Goal: Register for event/course

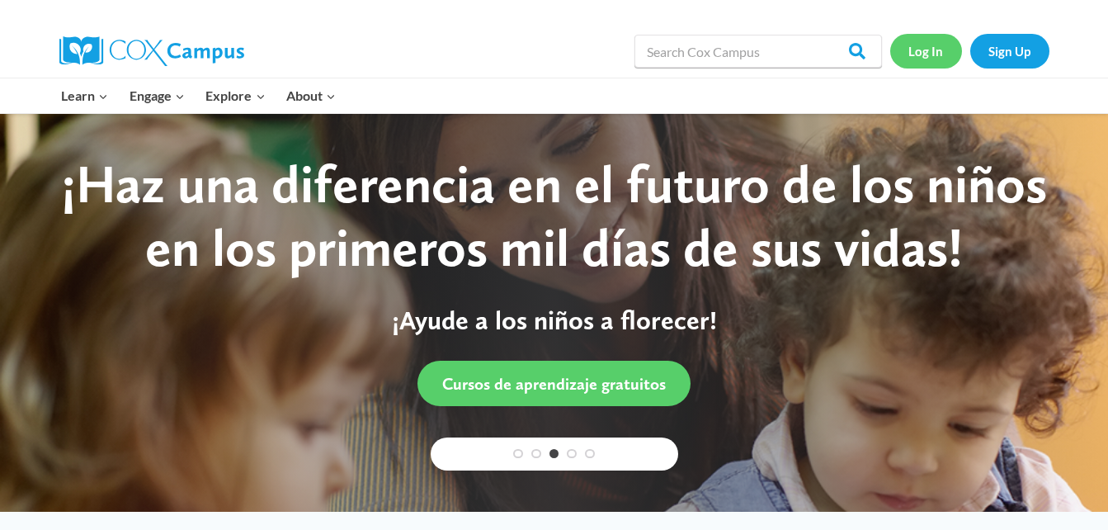
click at [937, 49] on link "Log In" at bounding box center [927, 51] width 72 height 34
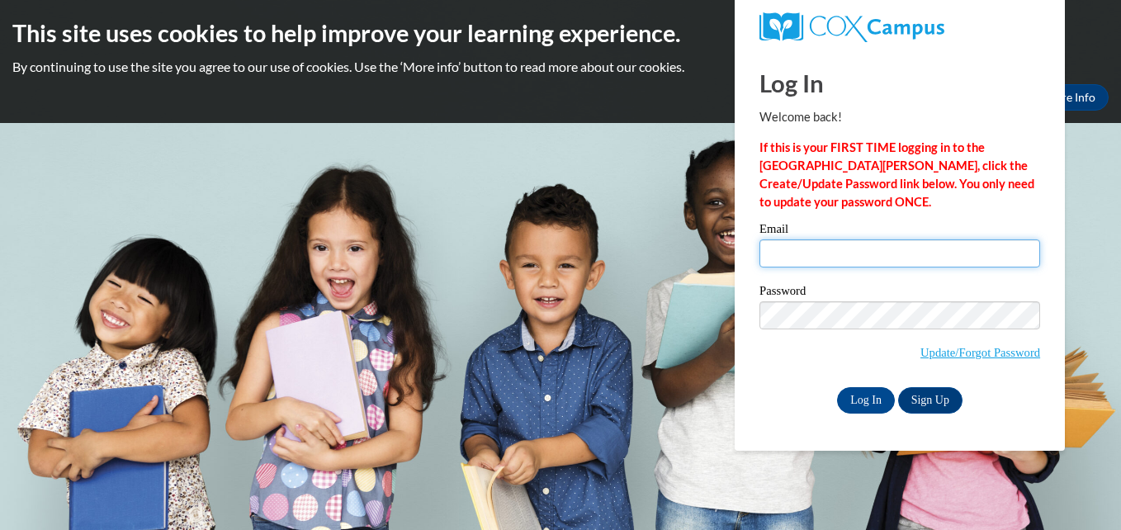
click at [845, 257] on input "Email" at bounding box center [899, 253] width 281 height 28
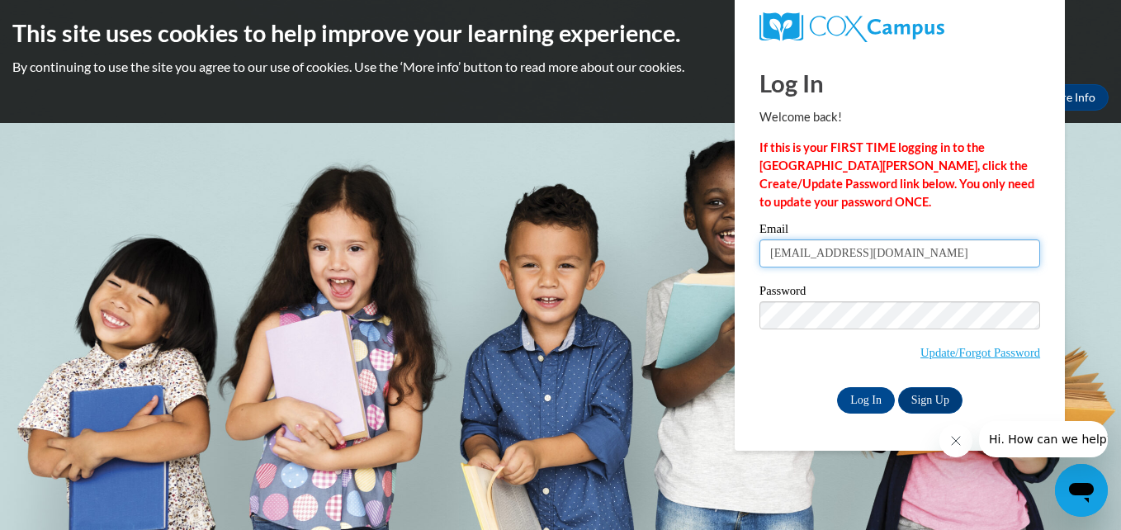
type input "ajcouser@gmail.com"
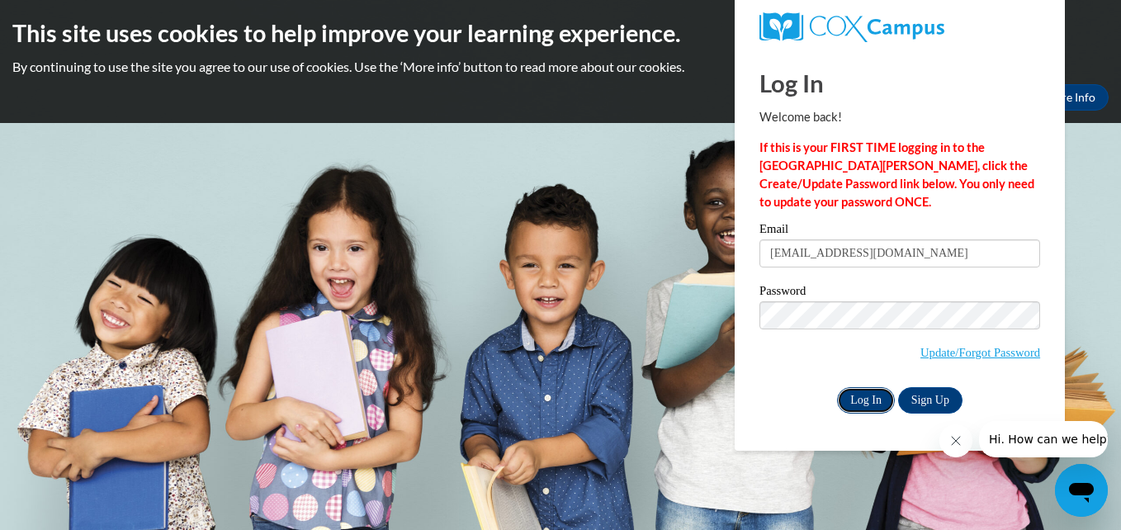
click at [869, 400] on input "Log In" at bounding box center [866, 400] width 58 height 26
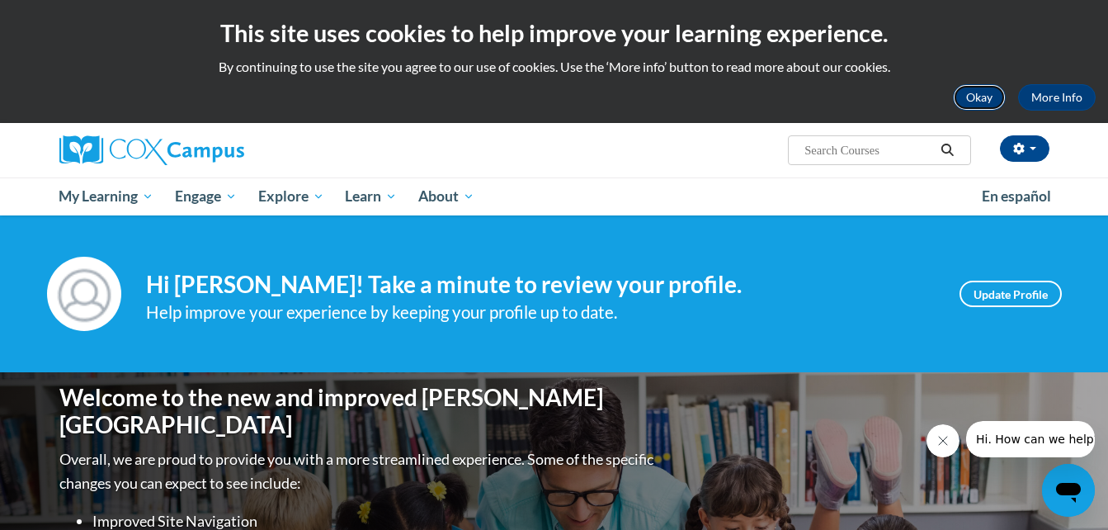
click at [988, 92] on button "Okay" at bounding box center [979, 97] width 53 height 26
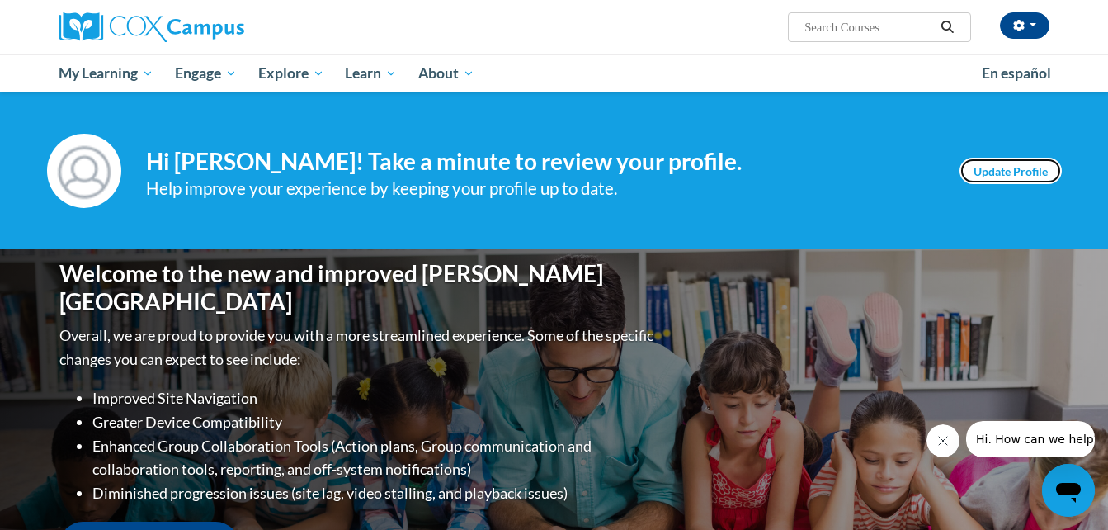
click at [1026, 167] on link "Update Profile" at bounding box center [1011, 171] width 102 height 26
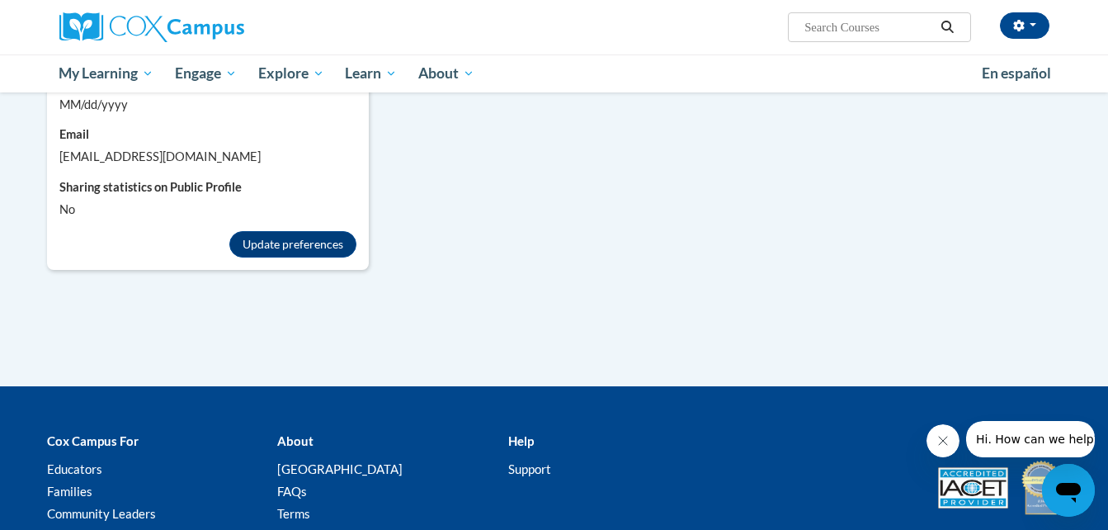
scroll to position [1576, 0]
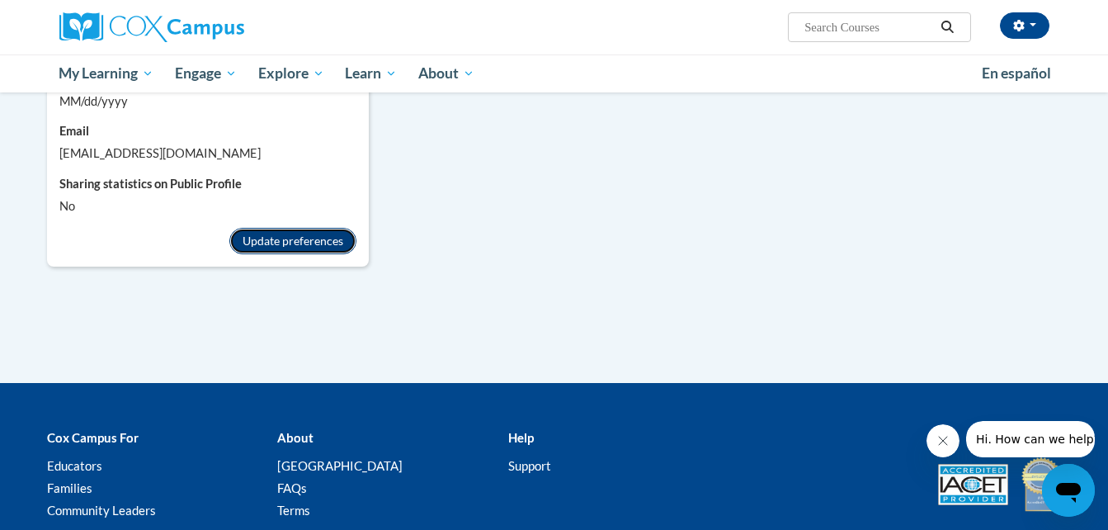
click at [295, 228] on button "Update preferences" at bounding box center [292, 241] width 127 height 26
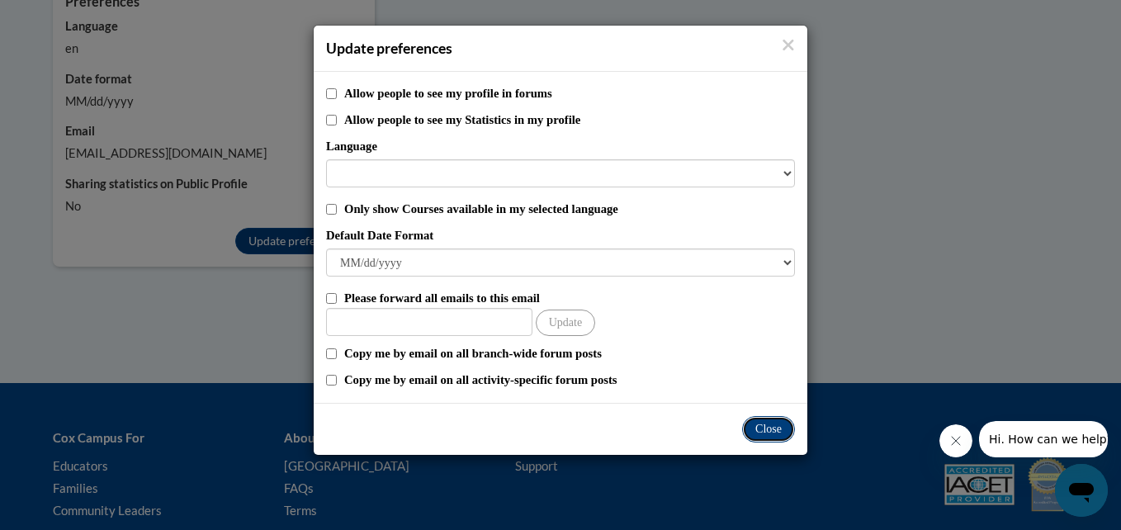
click at [755, 434] on button "Close" at bounding box center [768, 429] width 53 height 26
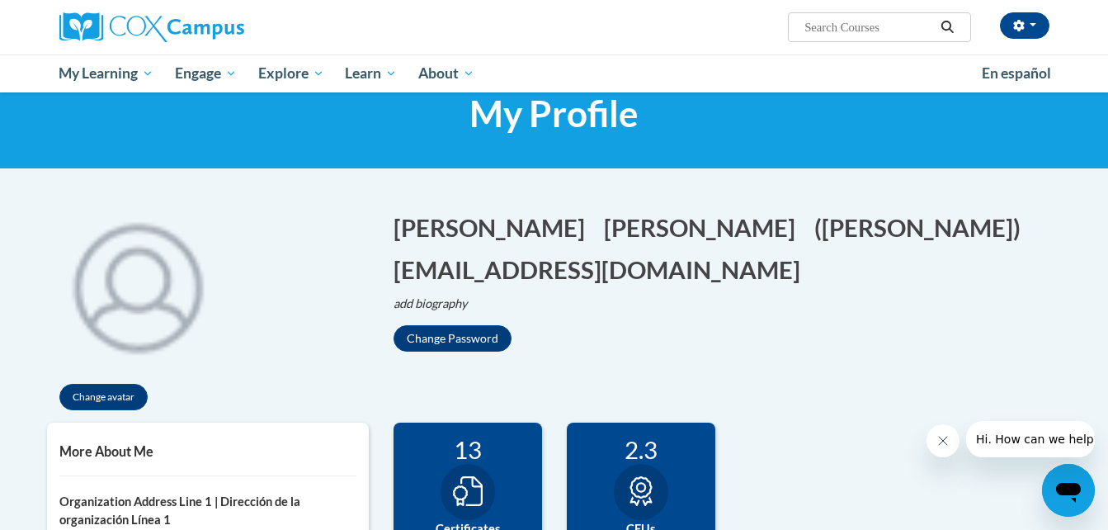
scroll to position [41, 0]
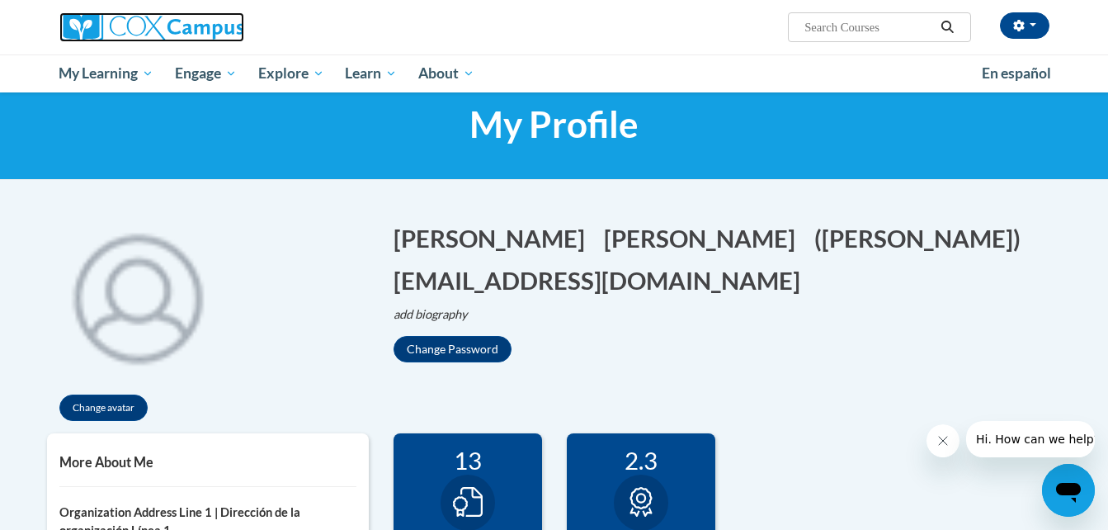
click at [131, 27] on img at bounding box center [151, 27] width 185 height 30
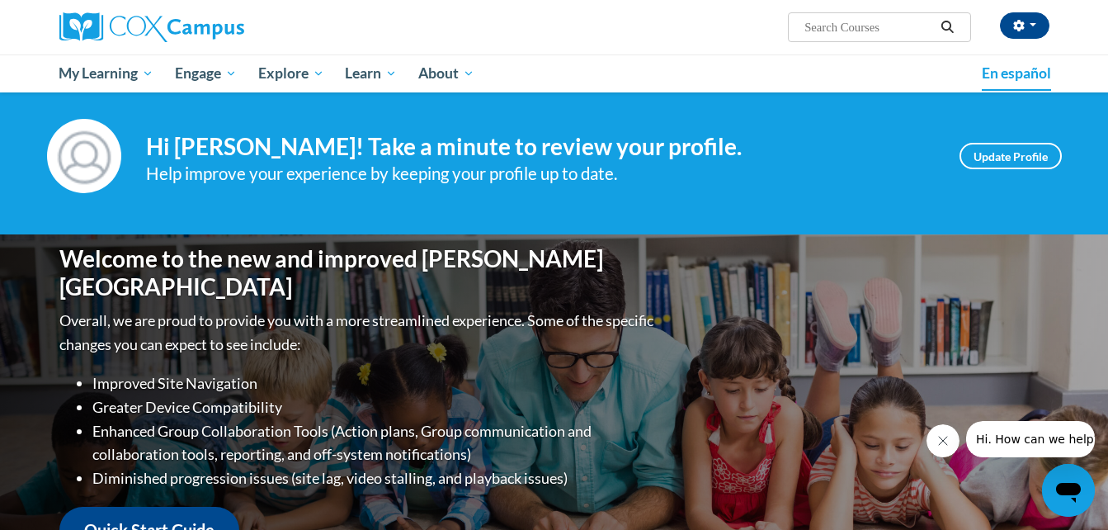
scroll to position [11, 0]
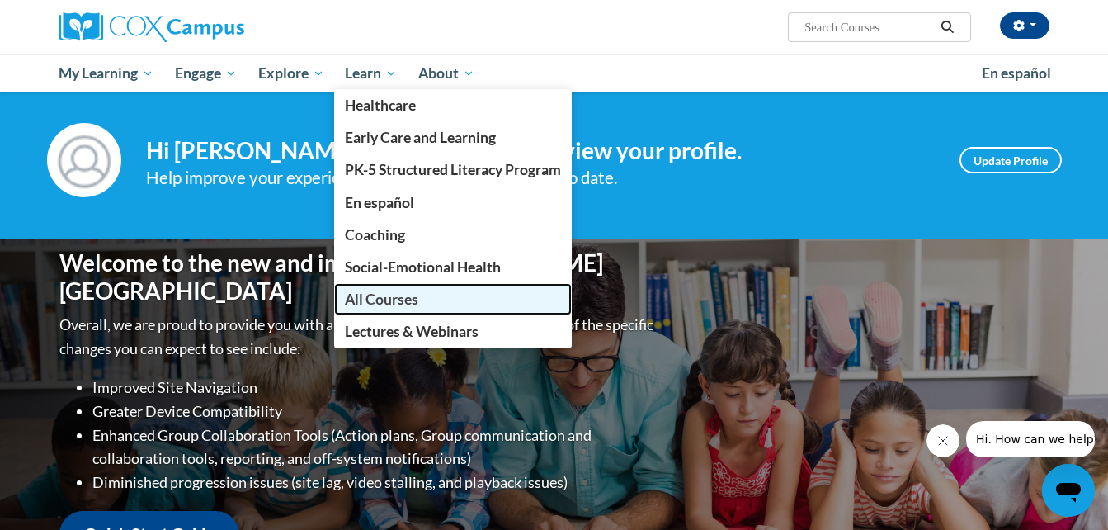
click at [382, 299] on span "All Courses" at bounding box center [381, 299] width 73 height 17
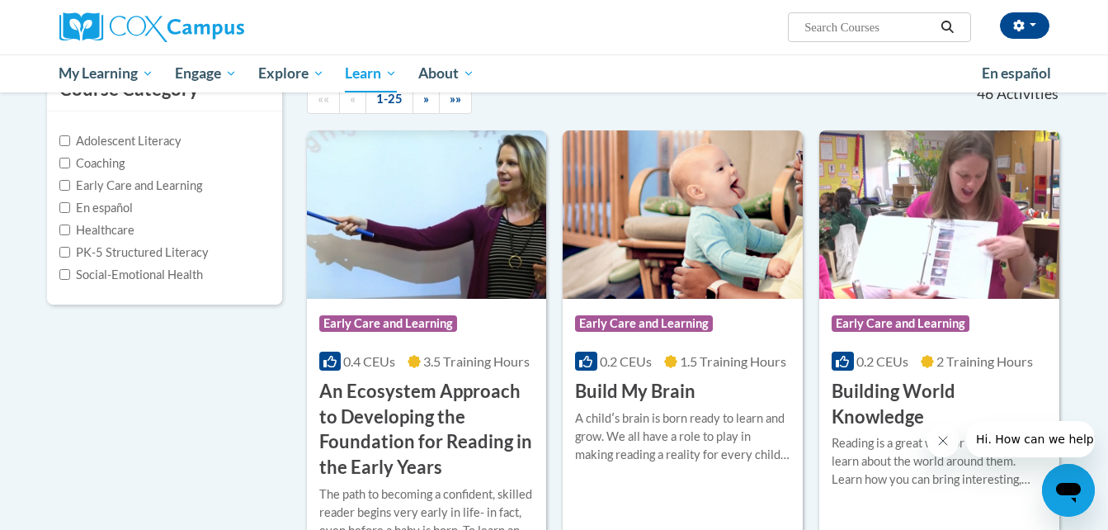
scroll to position [196, 0]
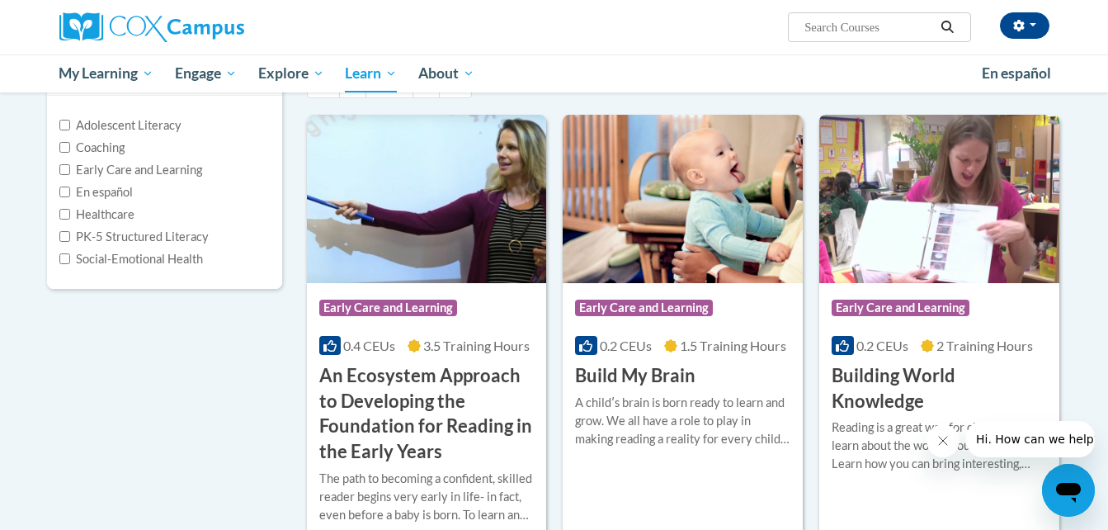
click at [942, 443] on icon "Close message from company" at bounding box center [942, 440] width 13 height 13
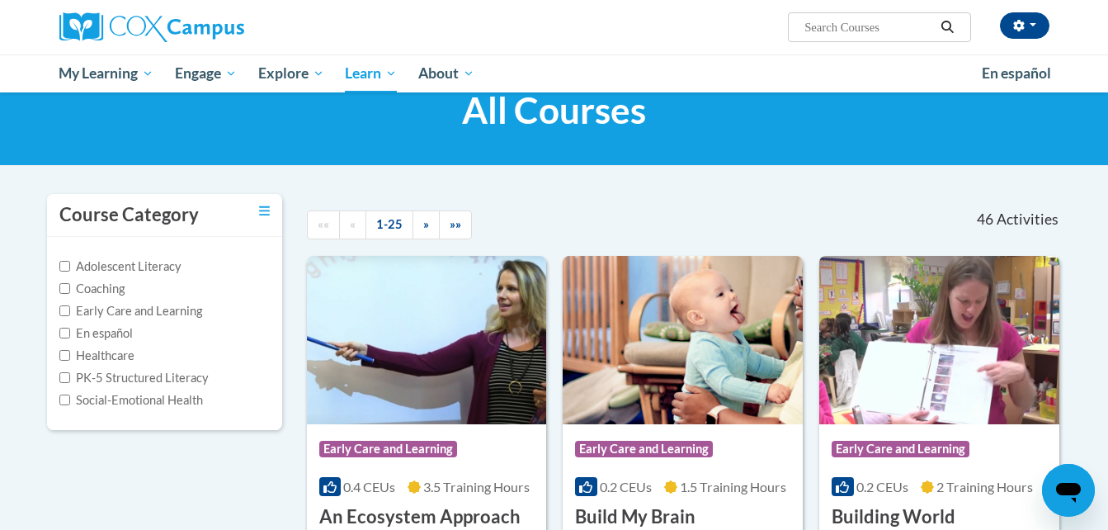
scroll to position [63, 0]
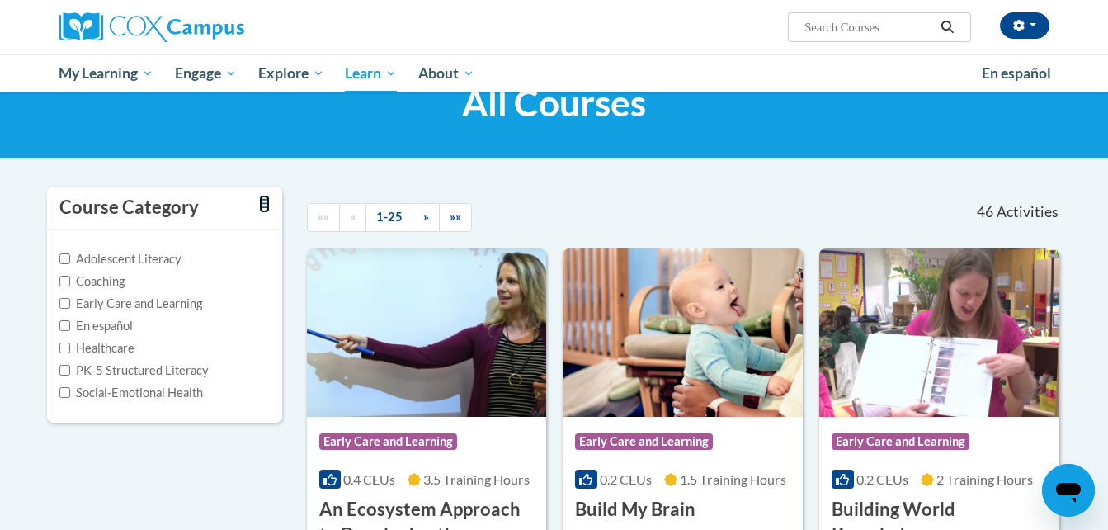
click at [264, 204] on icon "Toggle collapse" at bounding box center [264, 203] width 11 height 9
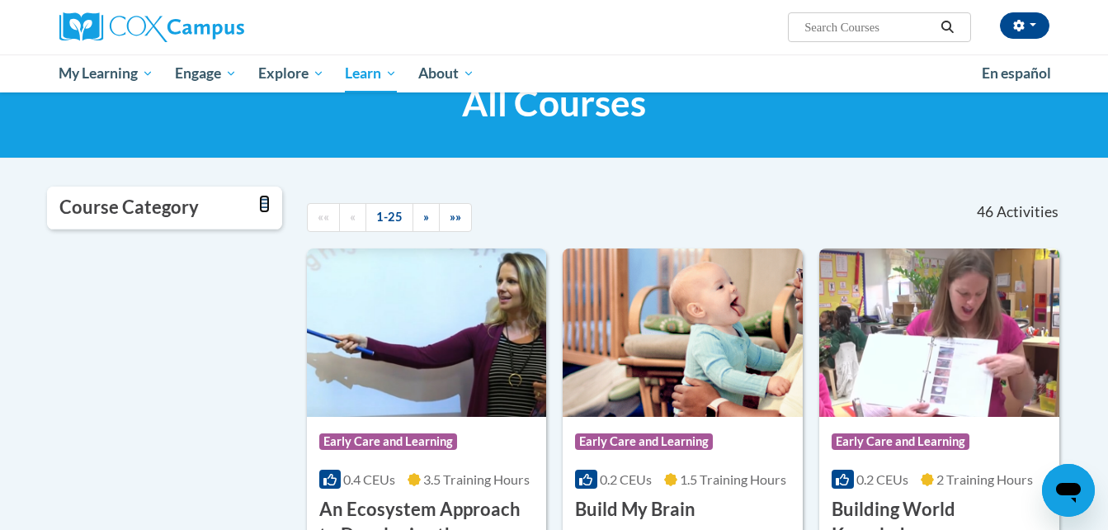
click at [264, 204] on icon "Toggle collapse" at bounding box center [264, 203] width 11 height 9
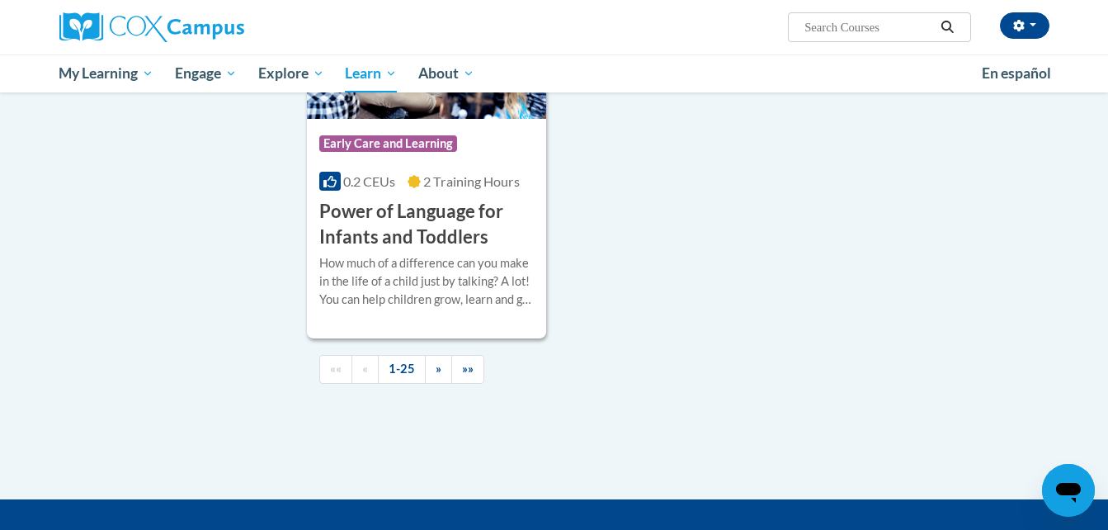
scroll to position [3868, 0]
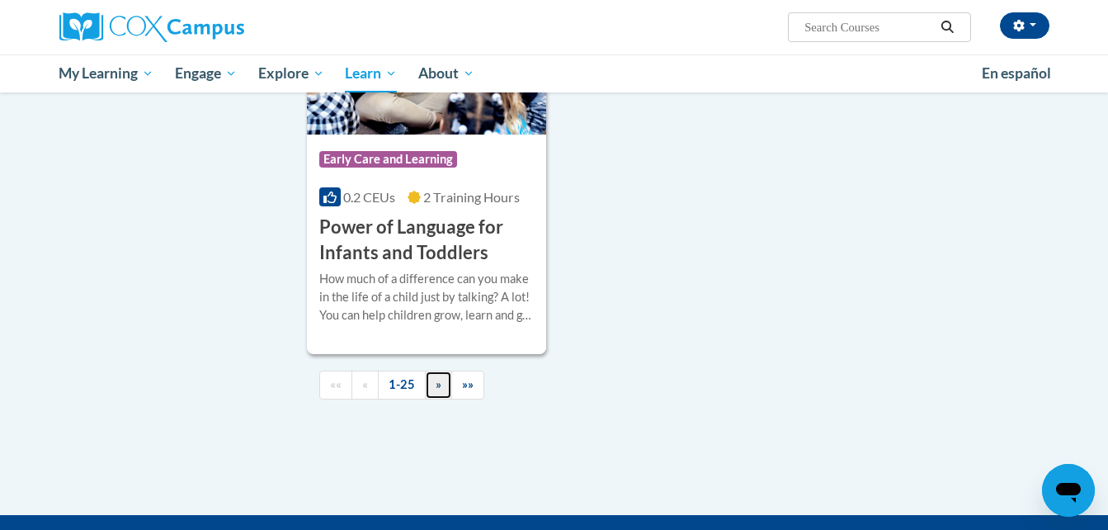
click at [437, 391] on span "»" at bounding box center [439, 384] width 6 height 14
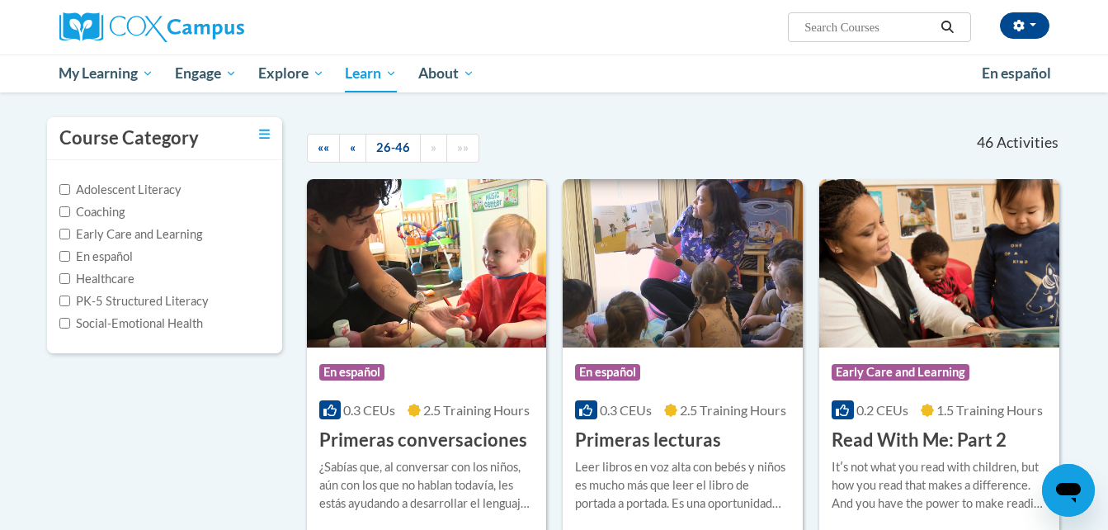
scroll to position [139, 0]
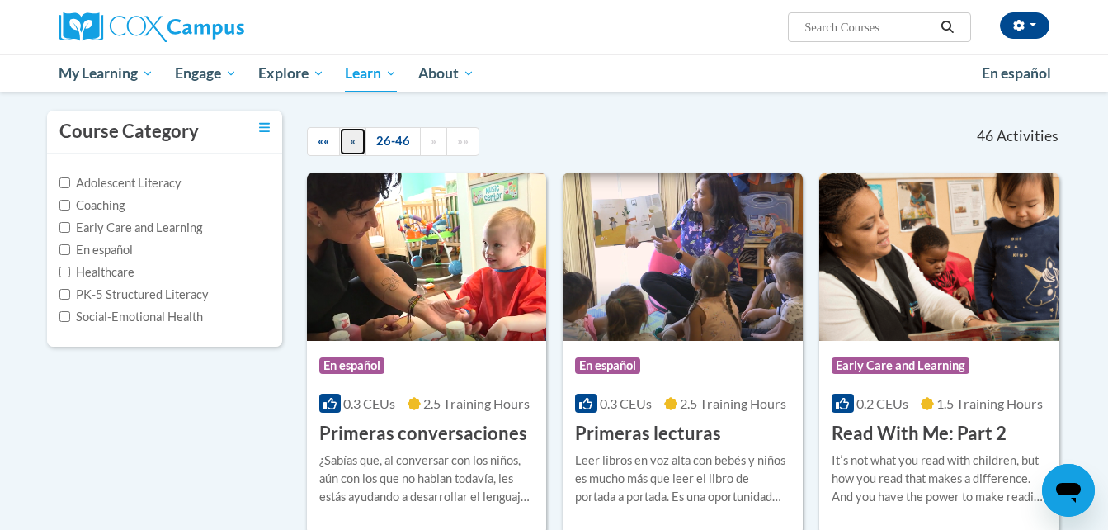
click at [350, 143] on span "«" at bounding box center [353, 141] width 6 height 14
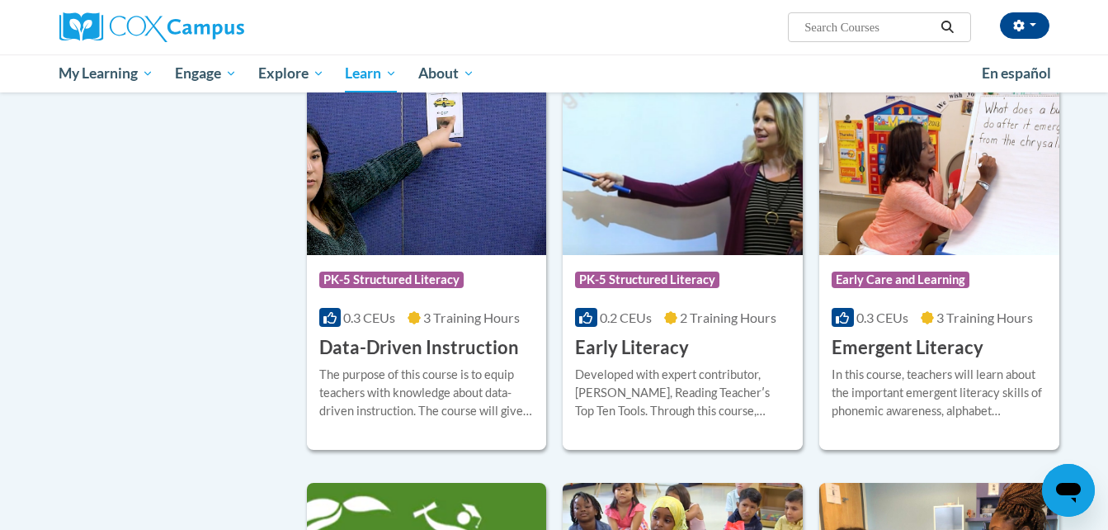
scroll to position [1558, 0]
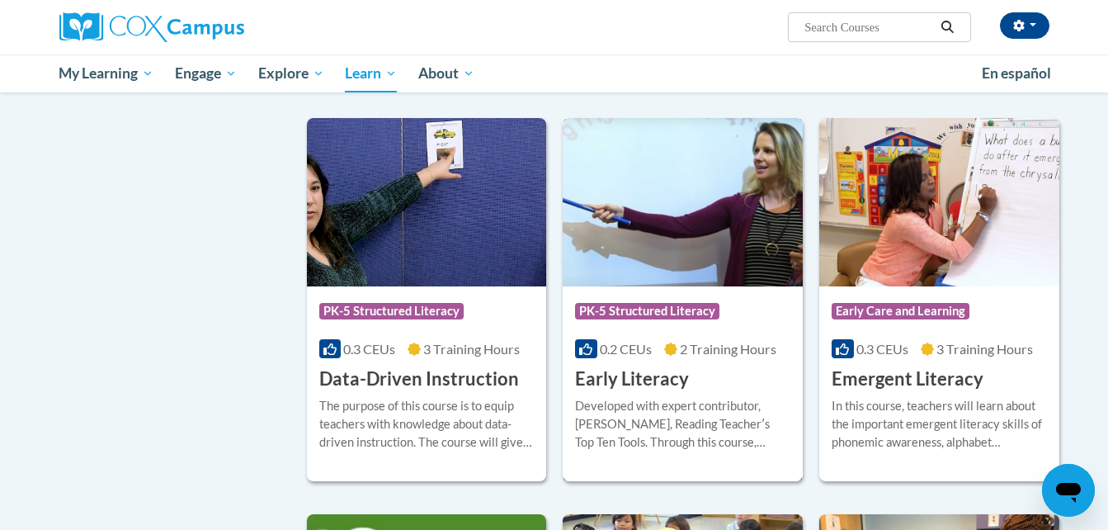
click at [676, 319] on span "PK-5 Structured Literacy" at bounding box center [647, 311] width 144 height 17
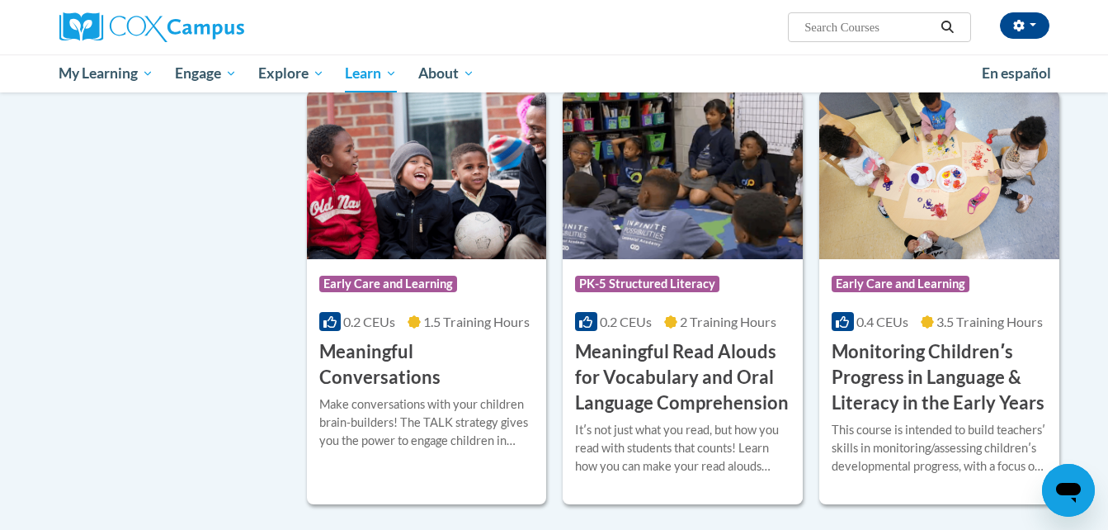
scroll to position [2395, 0]
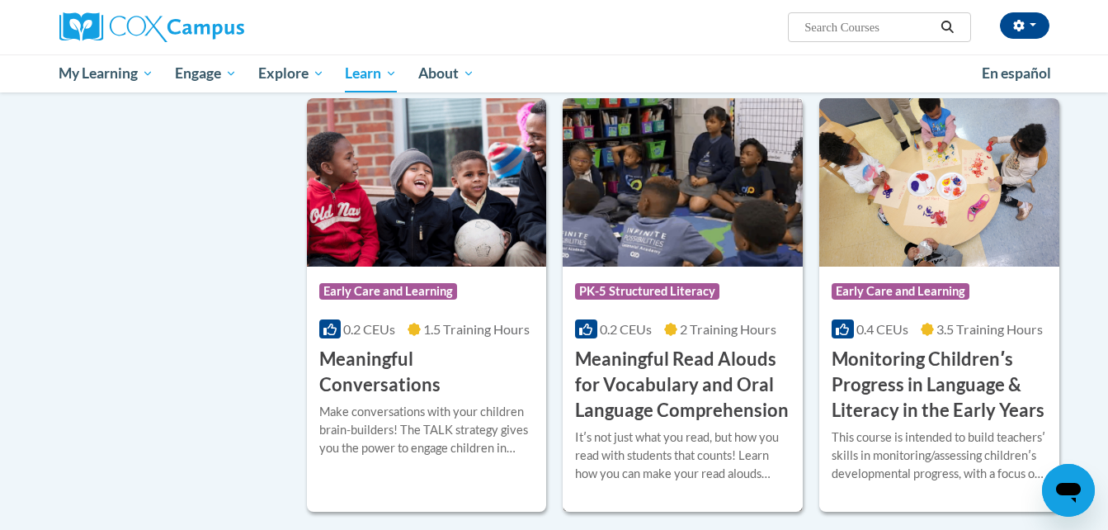
click at [745, 423] on h3 "Meaningful Read Alouds for Vocabulary and Oral Language Comprehension" at bounding box center [682, 385] width 215 height 76
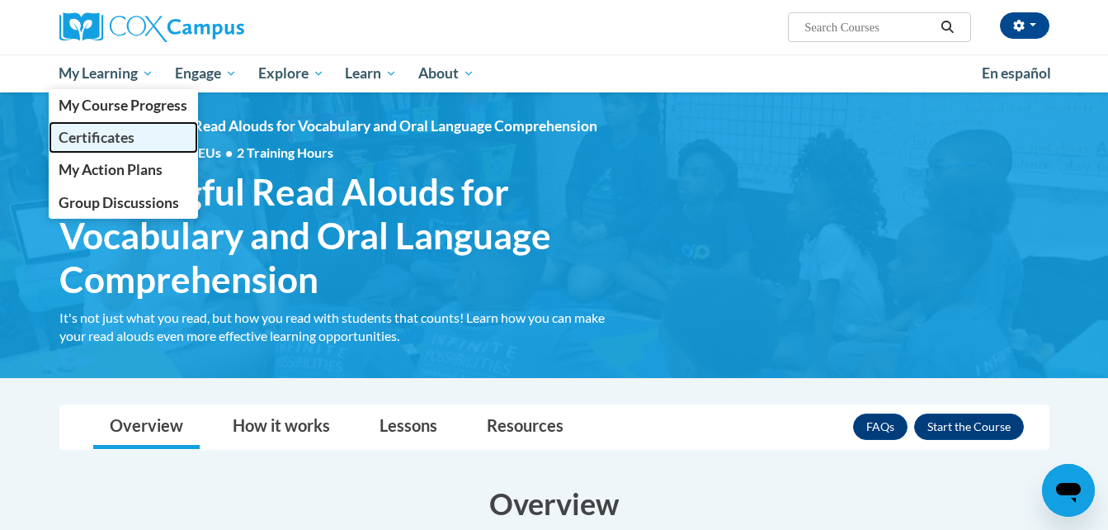
click at [108, 137] on span "Certificates" at bounding box center [97, 137] width 76 height 17
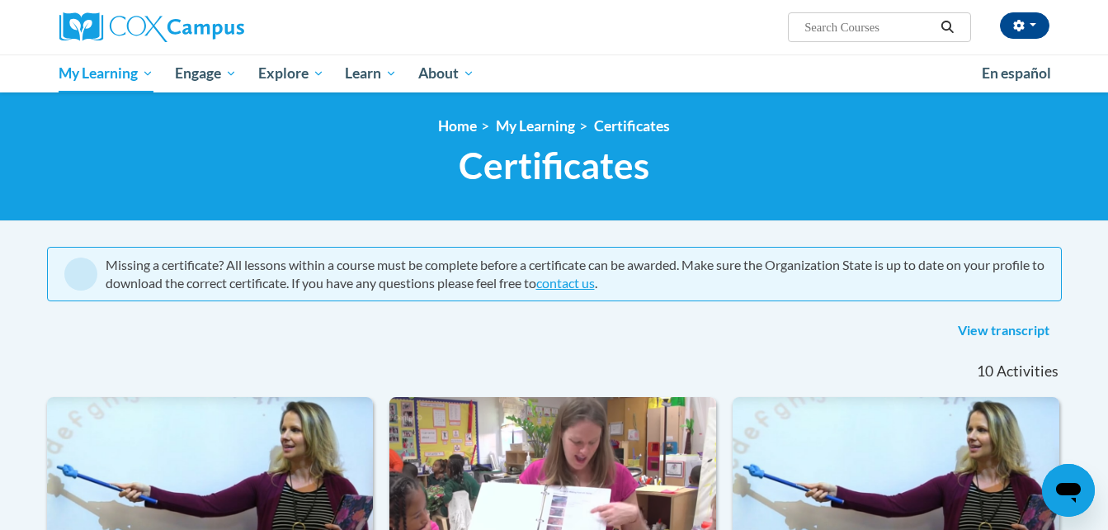
click at [867, 29] on input "Search..." at bounding box center [869, 27] width 132 height 20
type input "Meaningful Read alouds"
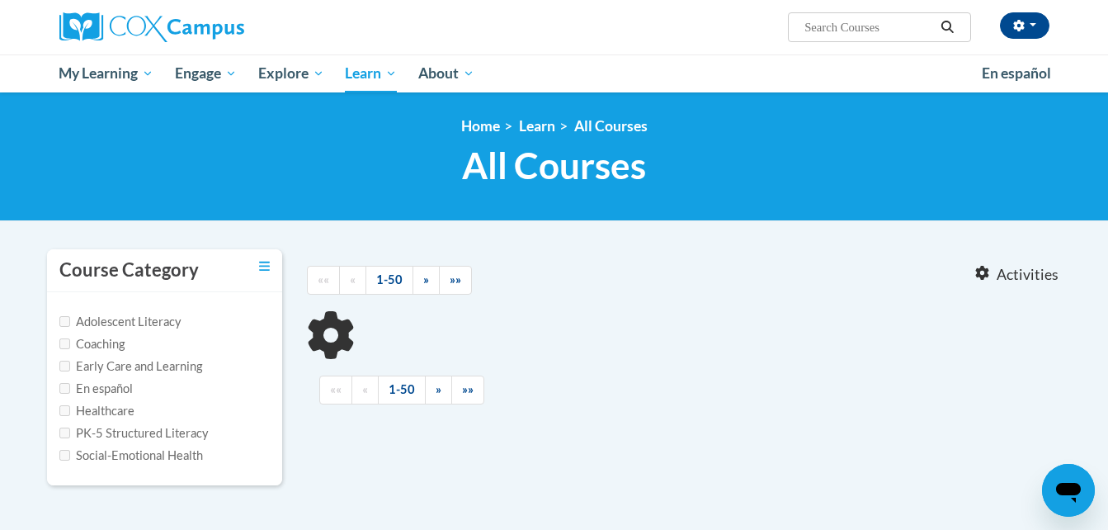
type input "Meaningful Read alouds"
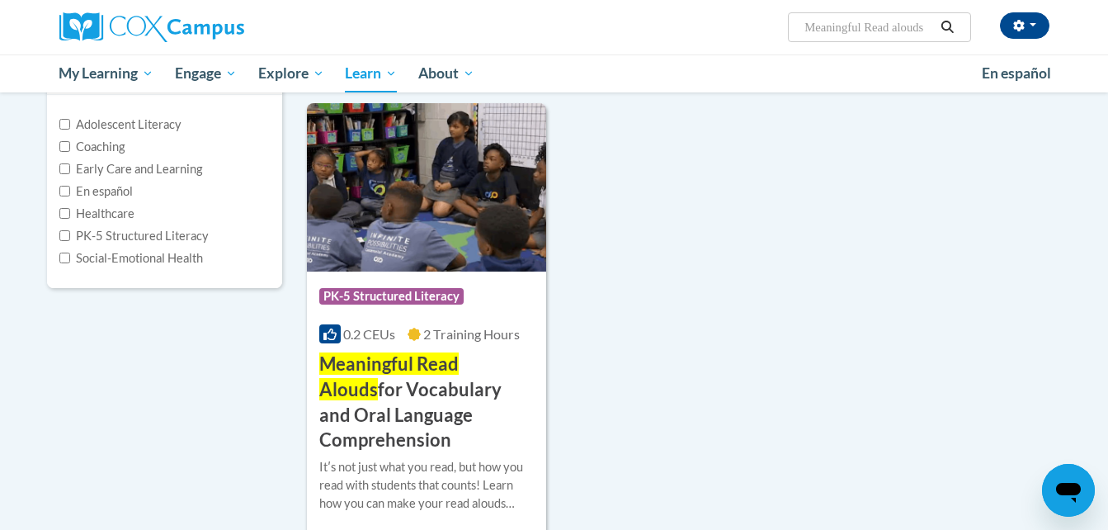
scroll to position [229, 0]
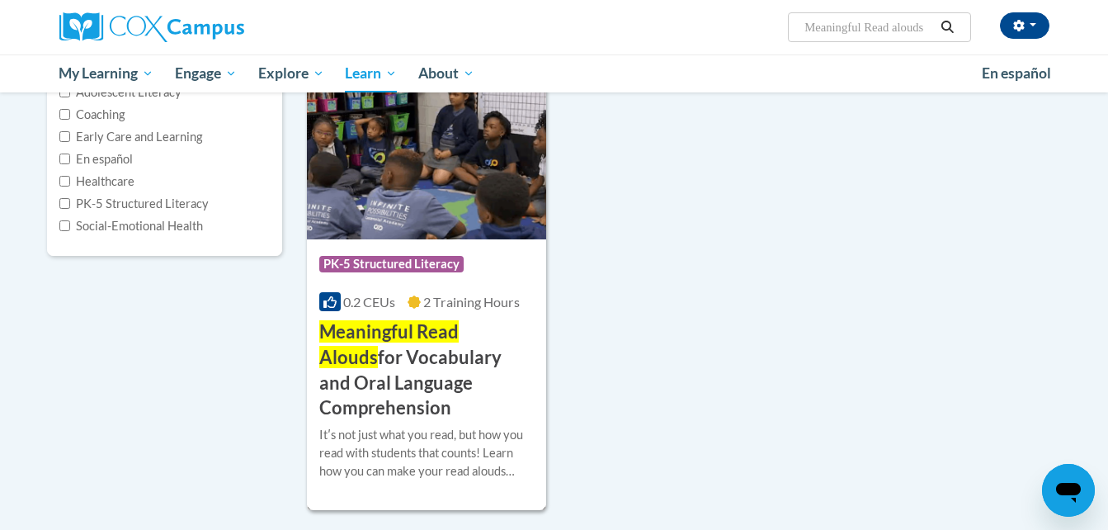
click at [422, 360] on h3 "Meaningful Read Alouds for Vocabulary and Oral Language Comprehension" at bounding box center [426, 370] width 215 height 102
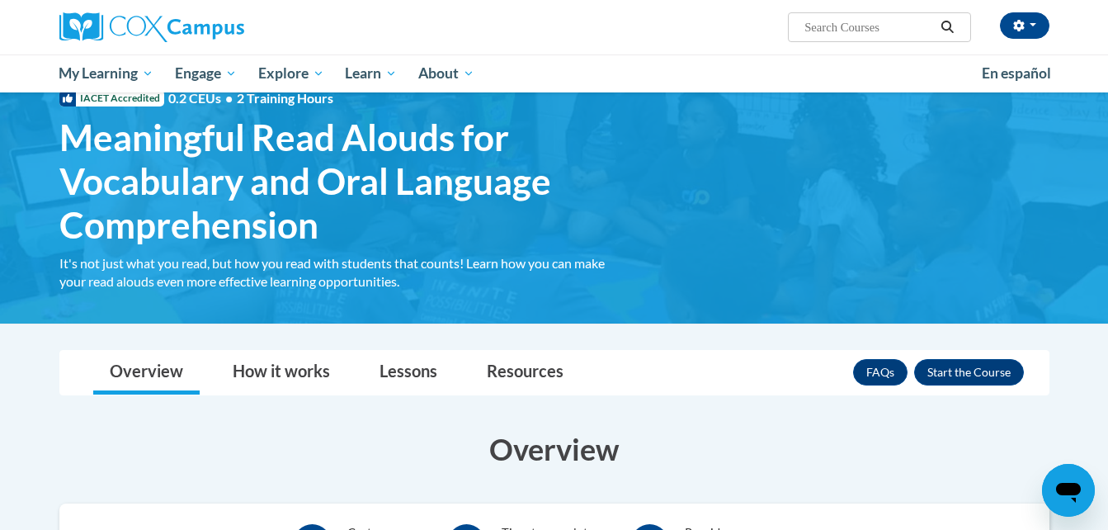
scroll to position [41, 0]
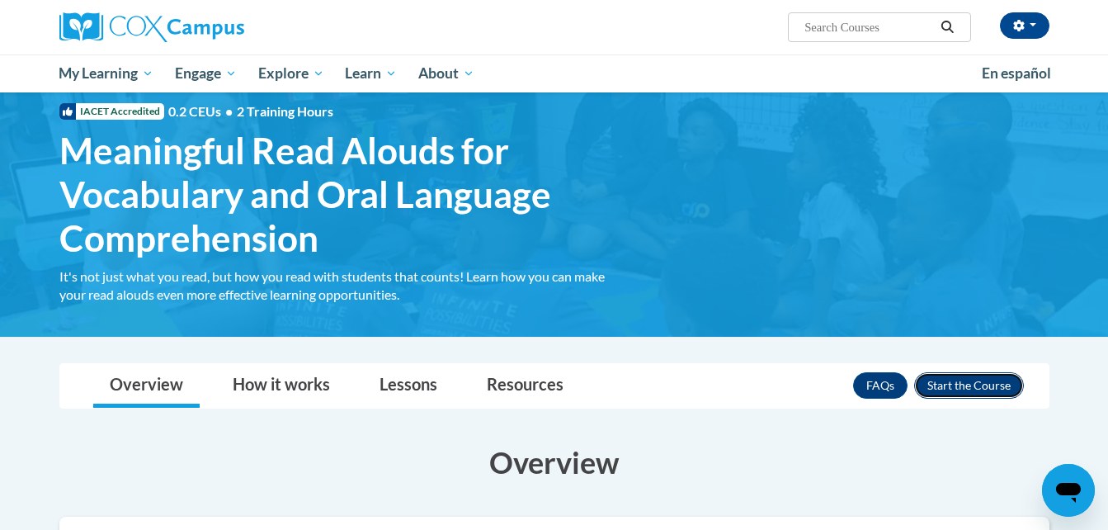
click at [969, 385] on button "Enroll" at bounding box center [970, 385] width 110 height 26
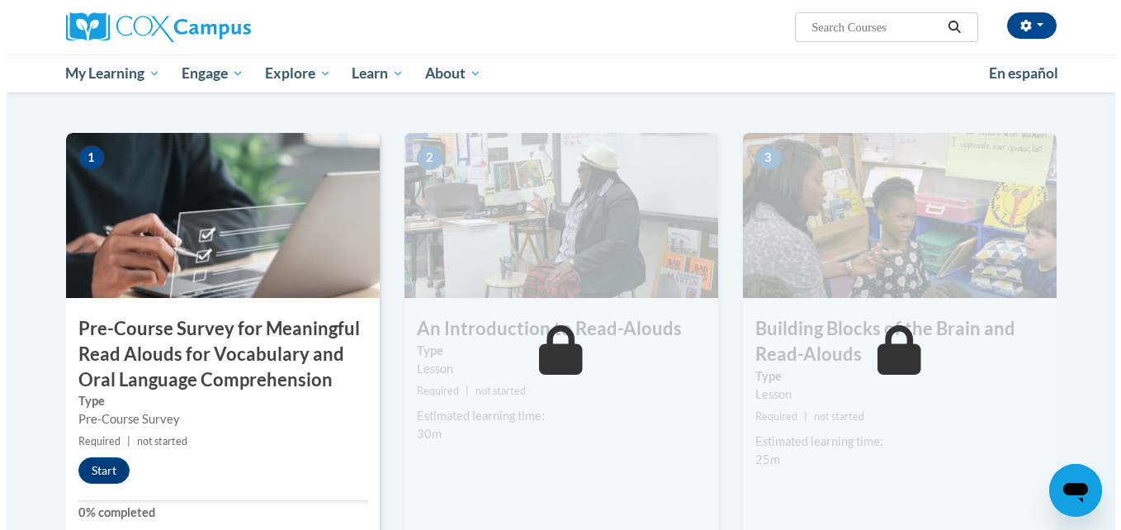
scroll to position [343, 0]
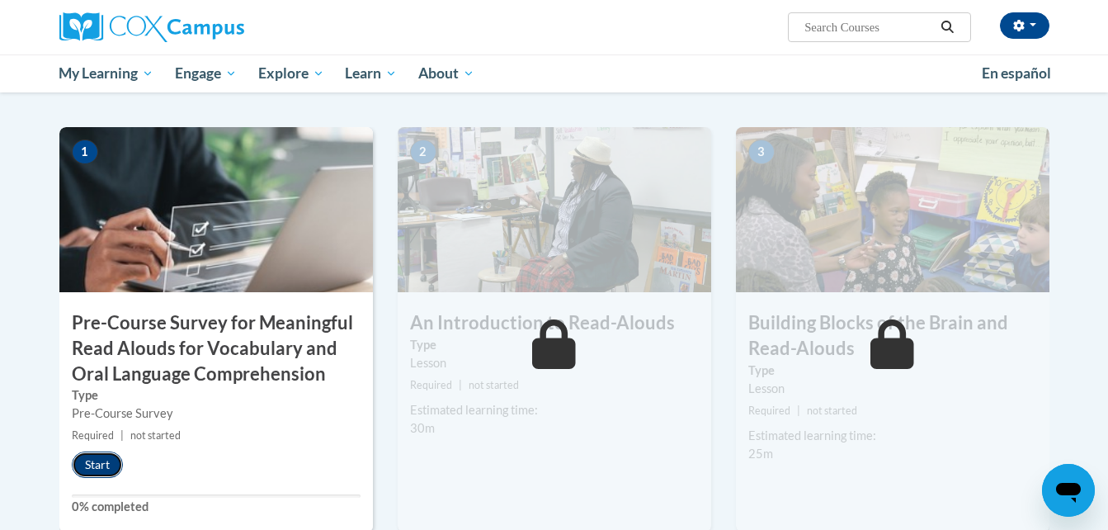
click at [102, 465] on button "Start" at bounding box center [97, 464] width 51 height 26
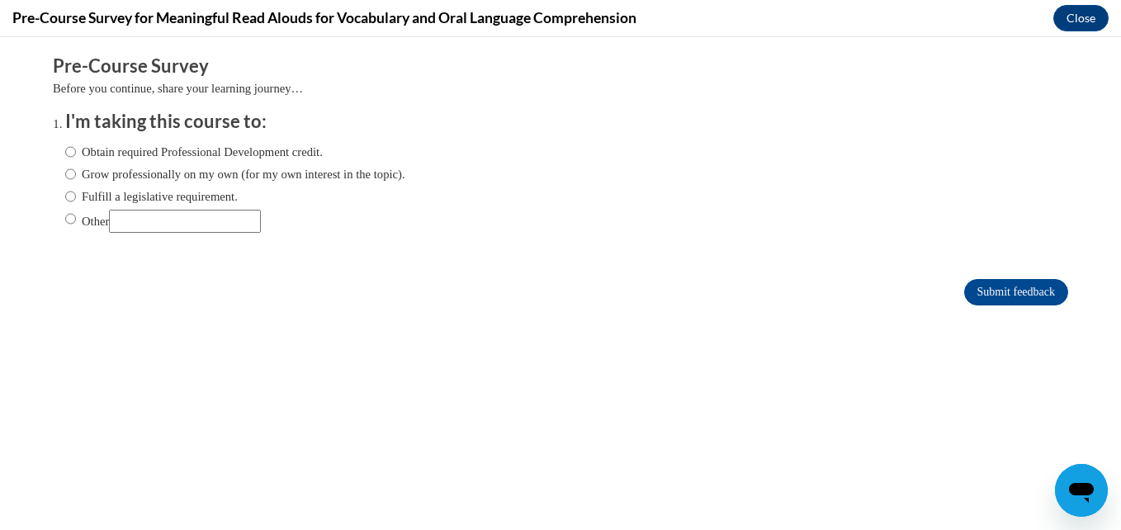
scroll to position [0, 0]
click at [65, 153] on input "Obtain required Professional Development credit." at bounding box center [70, 152] width 11 height 18
radio input "true"
click at [65, 171] on input "Grow professionally on my own (for my own interest in the topic)." at bounding box center [70, 174] width 11 height 18
radio input "true"
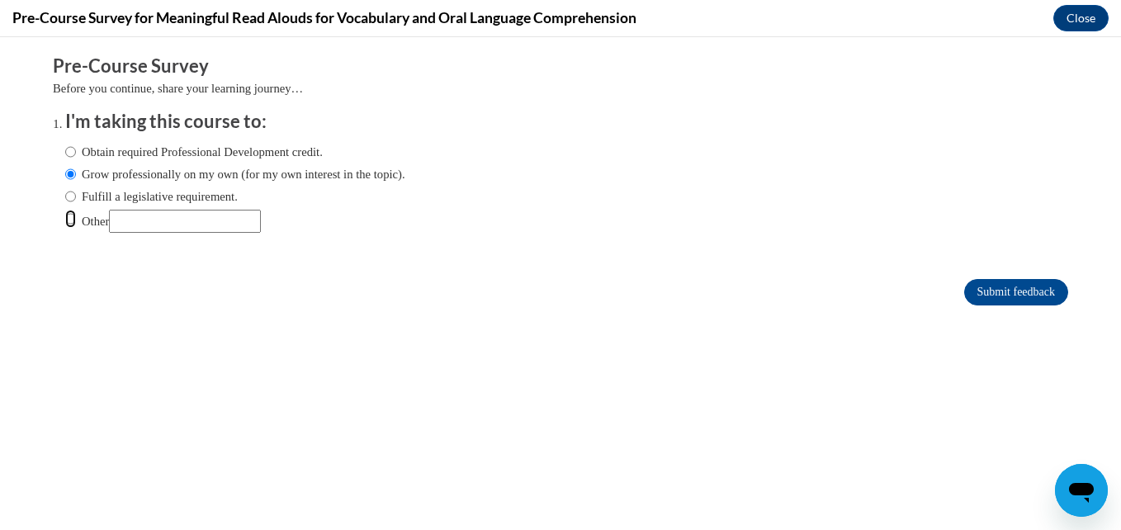
click at [65, 220] on input "Other" at bounding box center [70, 219] width 11 height 18
radio input "true"
click at [132, 223] on input "Other" at bounding box center [185, 221] width 152 height 23
type input "Credit/Growth"
click at [969, 297] on input "Submit feedback" at bounding box center [1016, 292] width 104 height 26
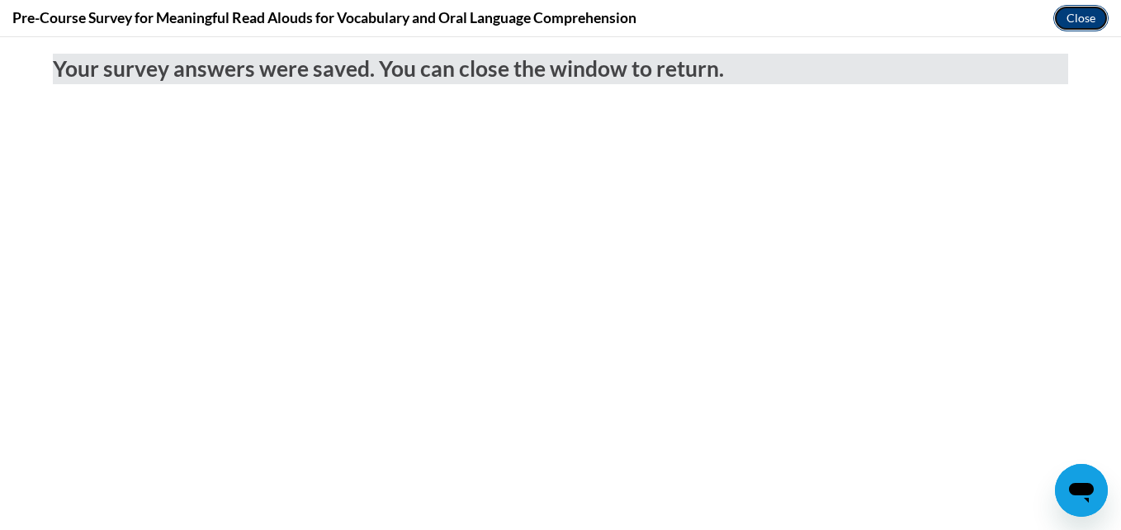
click at [1075, 23] on button "Close" at bounding box center [1080, 18] width 55 height 26
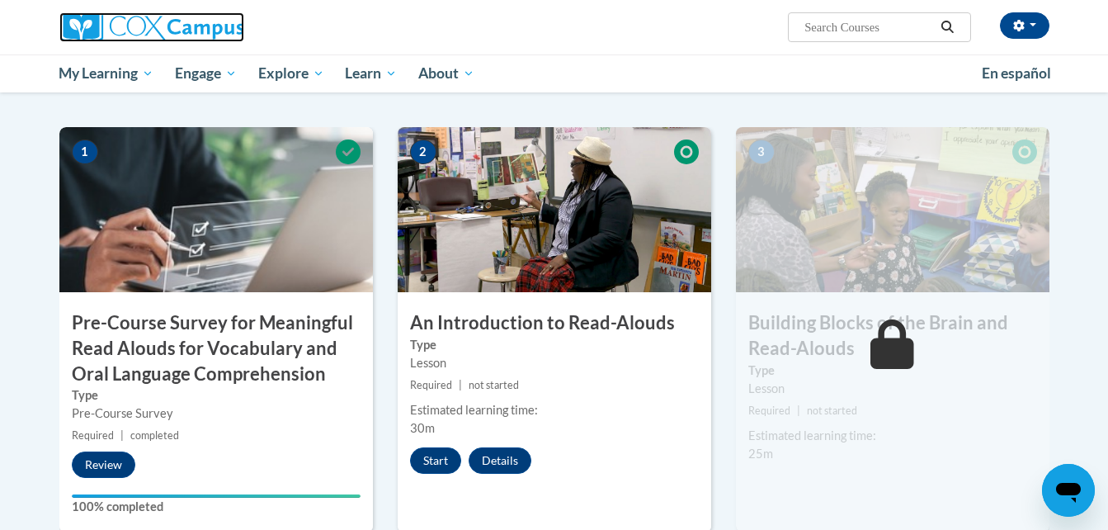
click at [139, 34] on img at bounding box center [151, 27] width 185 height 30
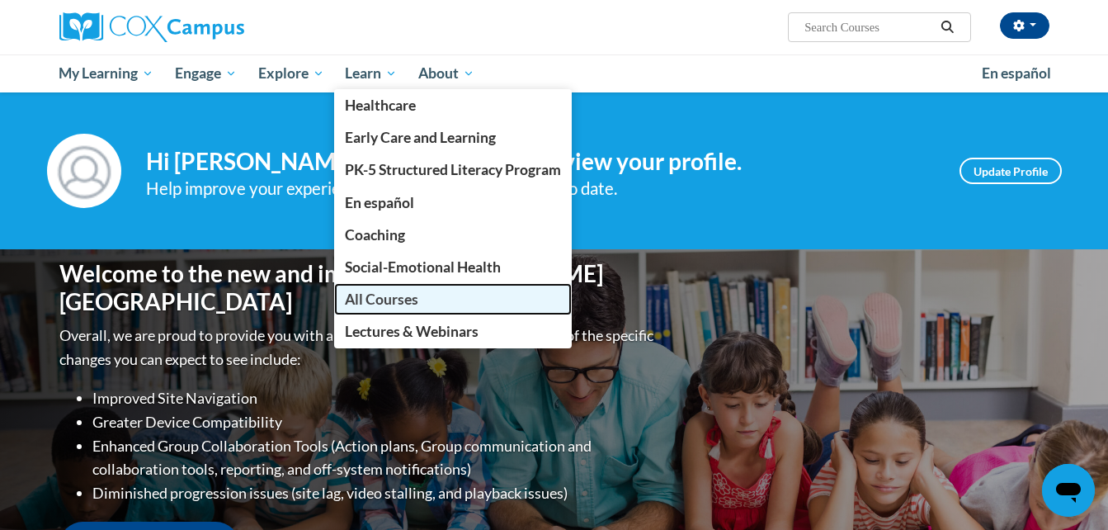
click at [399, 286] on link "All Courses" at bounding box center [453, 299] width 238 height 32
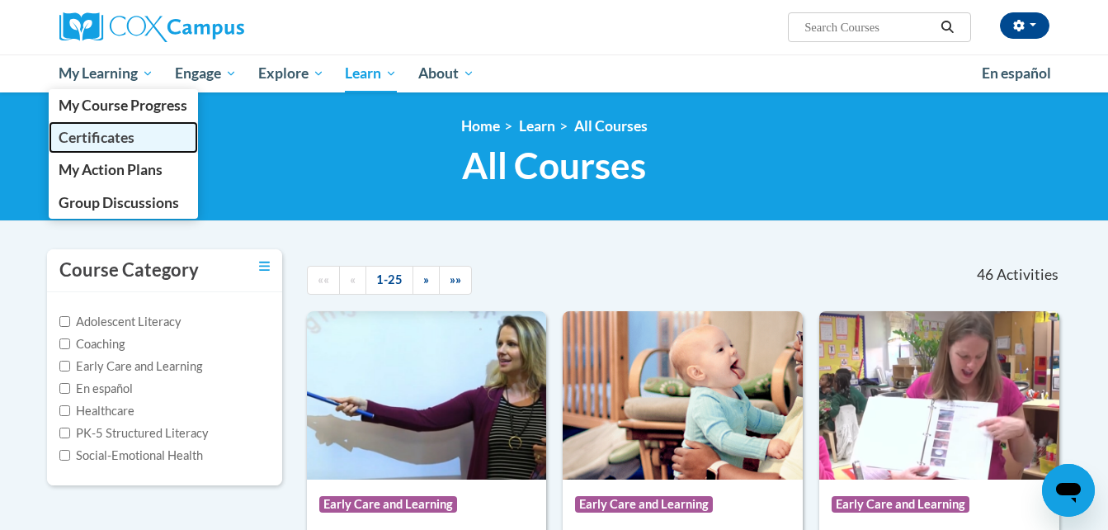
click at [102, 145] on span "Certificates" at bounding box center [97, 137] width 76 height 17
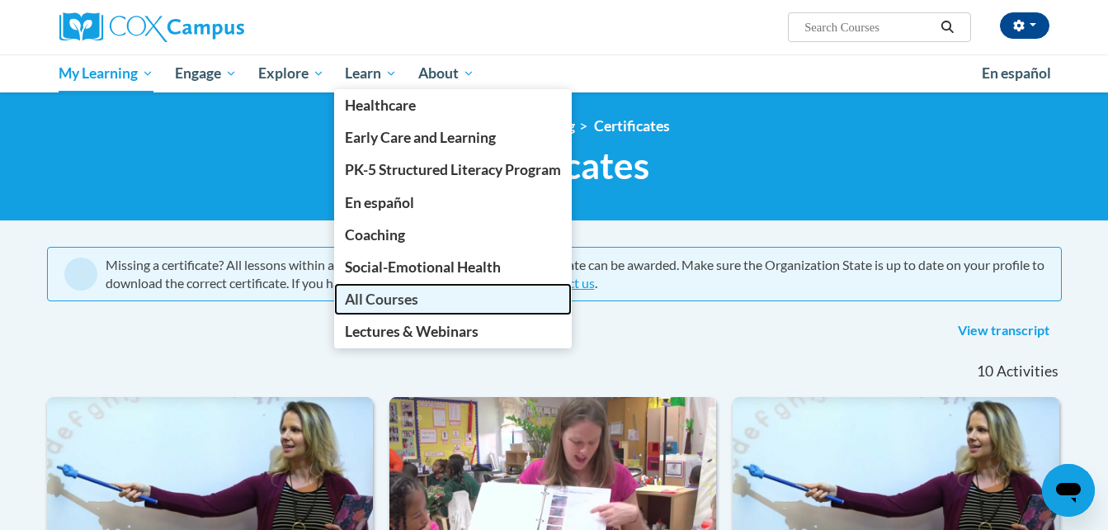
click at [377, 300] on span "All Courses" at bounding box center [381, 299] width 73 height 17
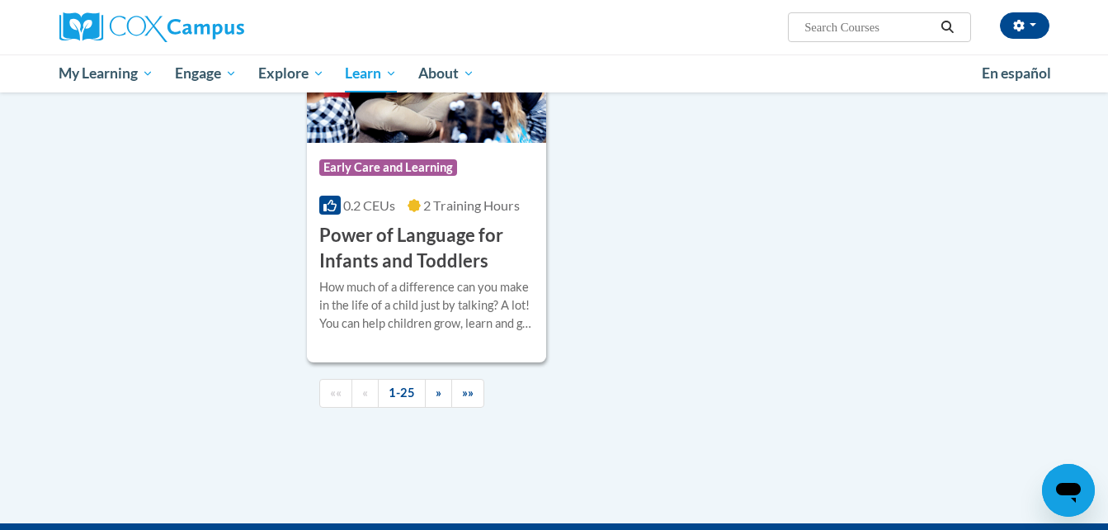
scroll to position [3899, 0]
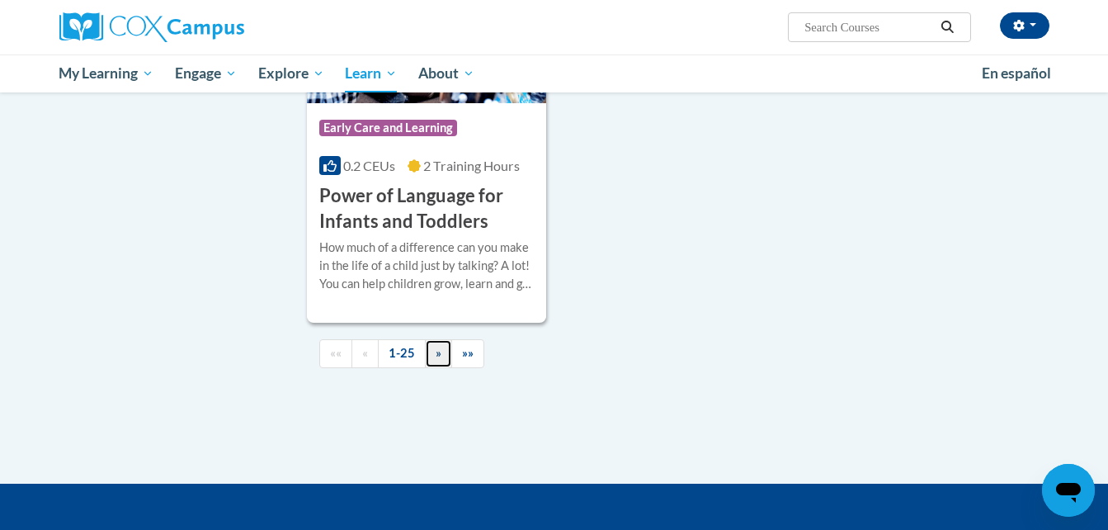
click at [433, 368] on link "»" at bounding box center [438, 353] width 27 height 29
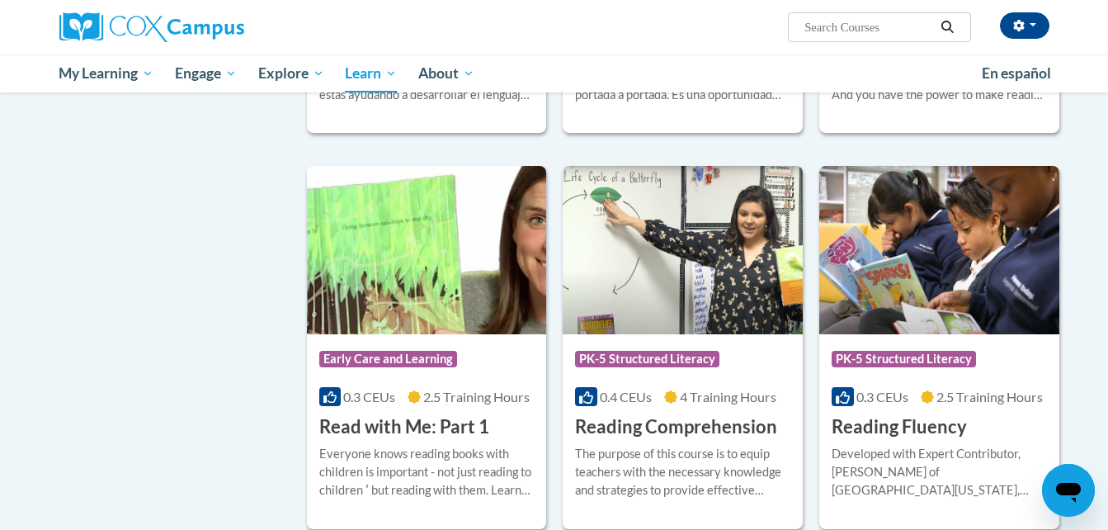
scroll to position [553, 0]
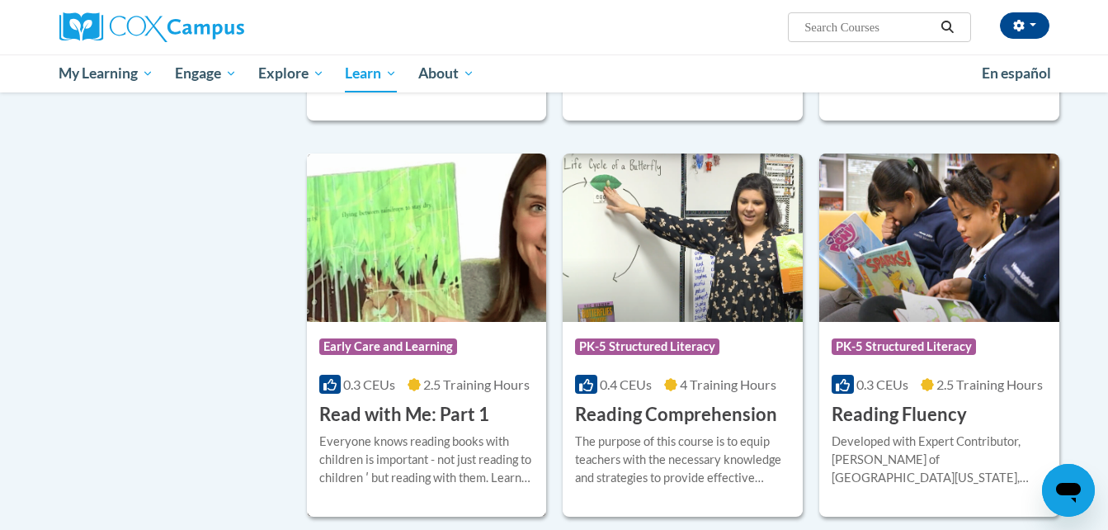
click at [405, 338] on div "Course Category: Early Care and Learning" at bounding box center [426, 348] width 215 height 37
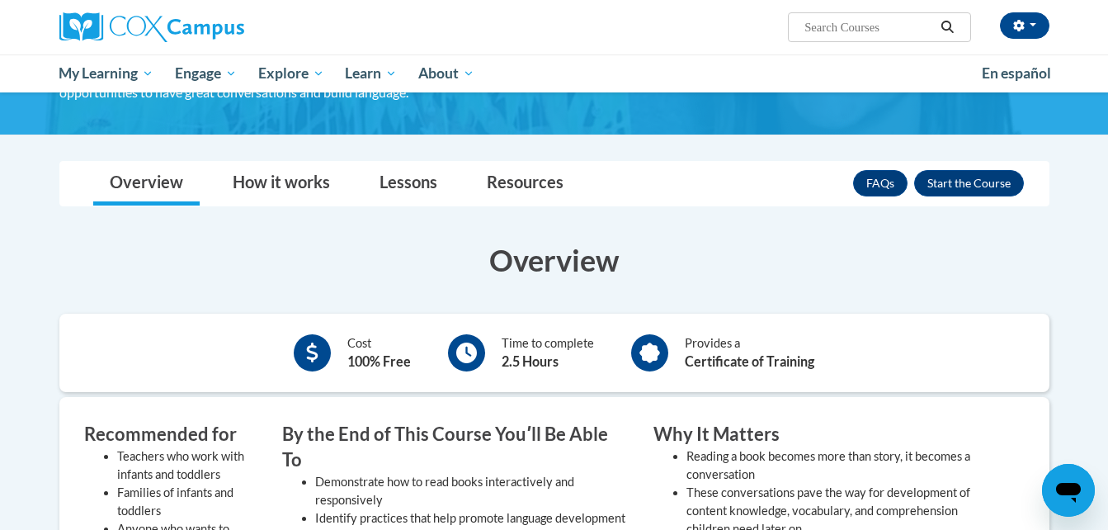
scroll to position [130, 0]
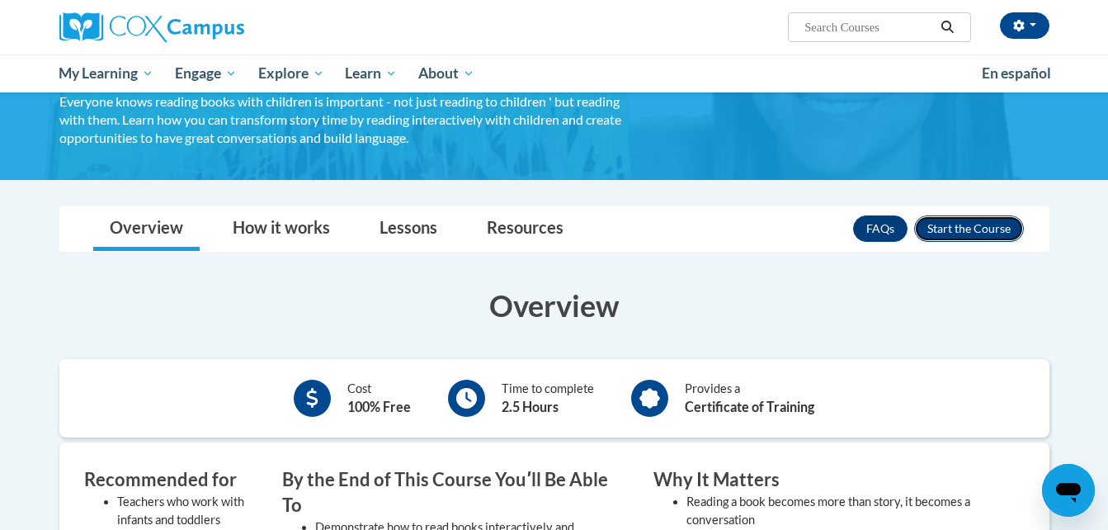
click at [965, 230] on button "Enroll" at bounding box center [970, 228] width 110 height 26
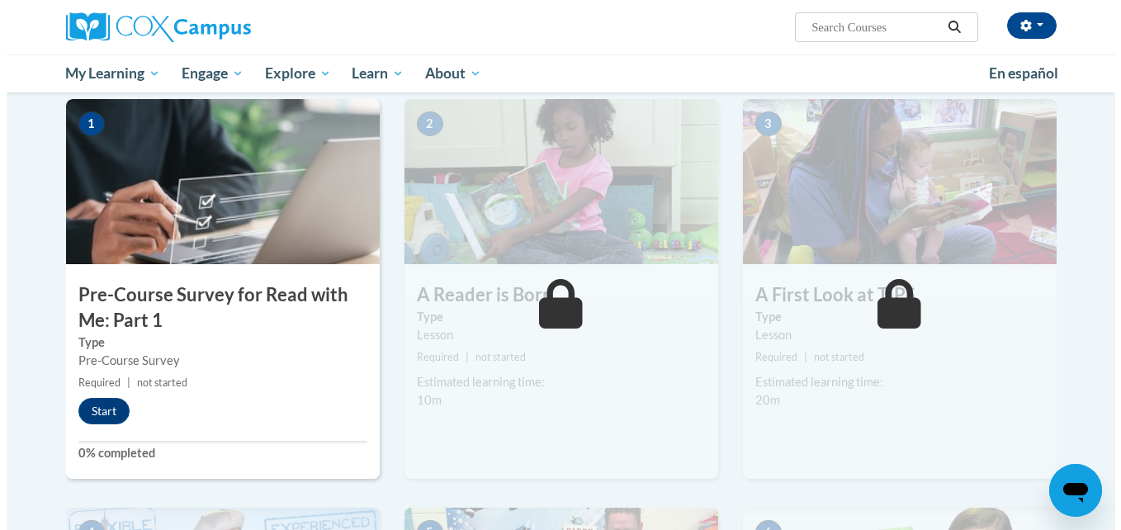
scroll to position [324, 0]
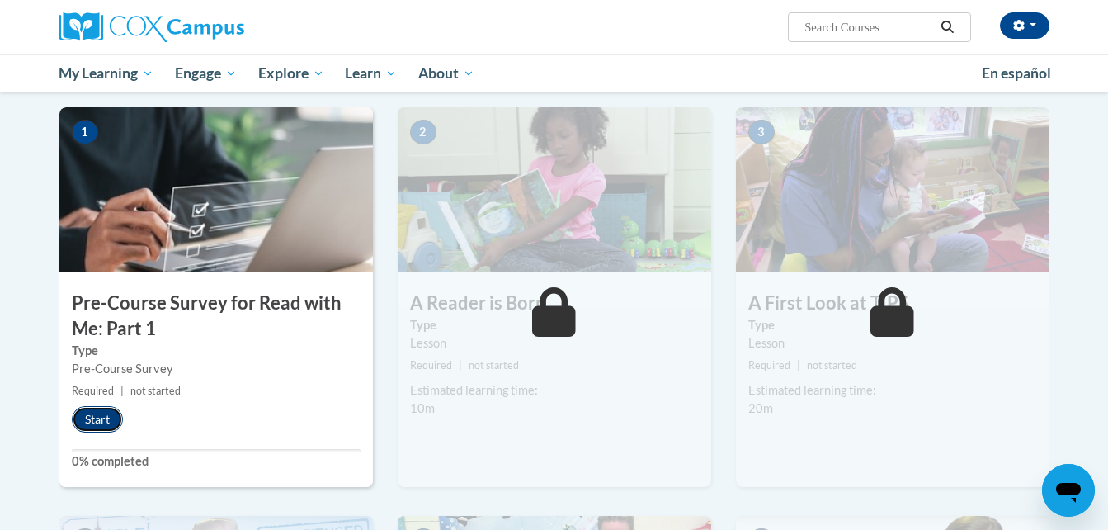
click at [99, 410] on button "Start" at bounding box center [97, 419] width 51 height 26
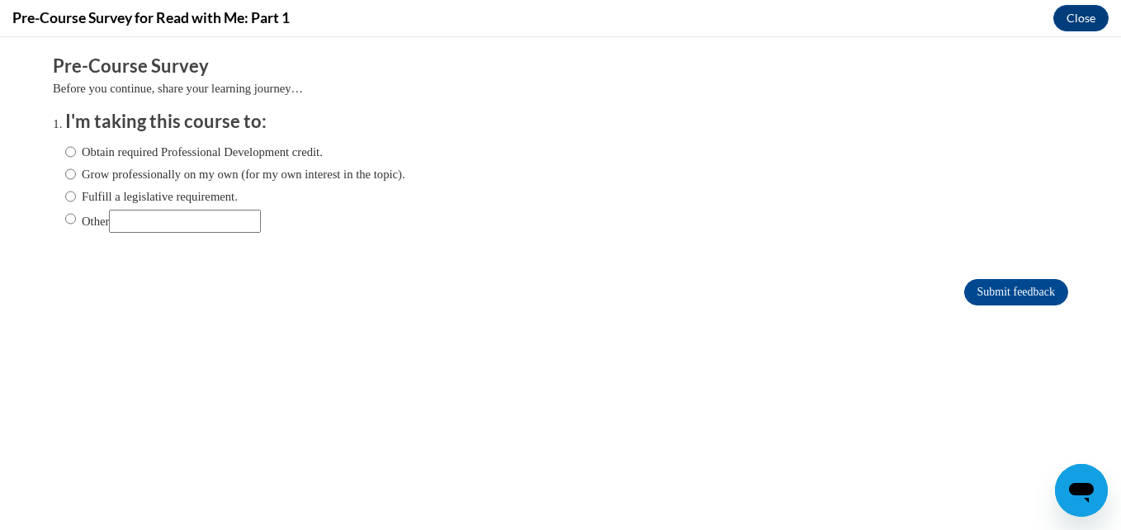
scroll to position [0, 0]
click at [65, 221] on input "Other" at bounding box center [70, 219] width 11 height 18
radio input "true"
click at [144, 221] on input "Other" at bounding box center [185, 221] width 152 height 23
click at [152, 224] on input "Other" at bounding box center [185, 221] width 152 height 23
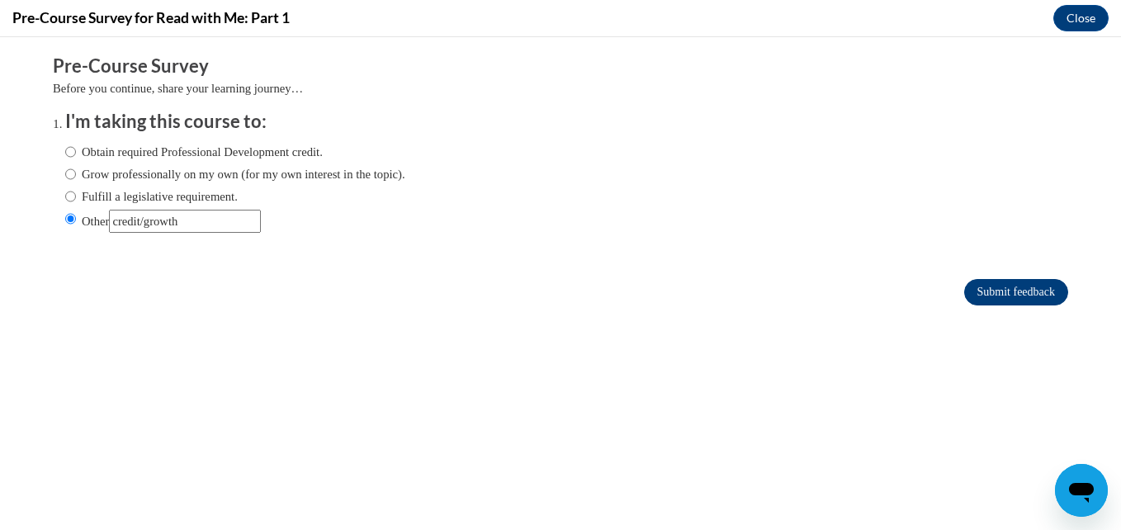
type input "credit/growth"
click at [981, 289] on input "Submit feedback" at bounding box center [1016, 292] width 104 height 26
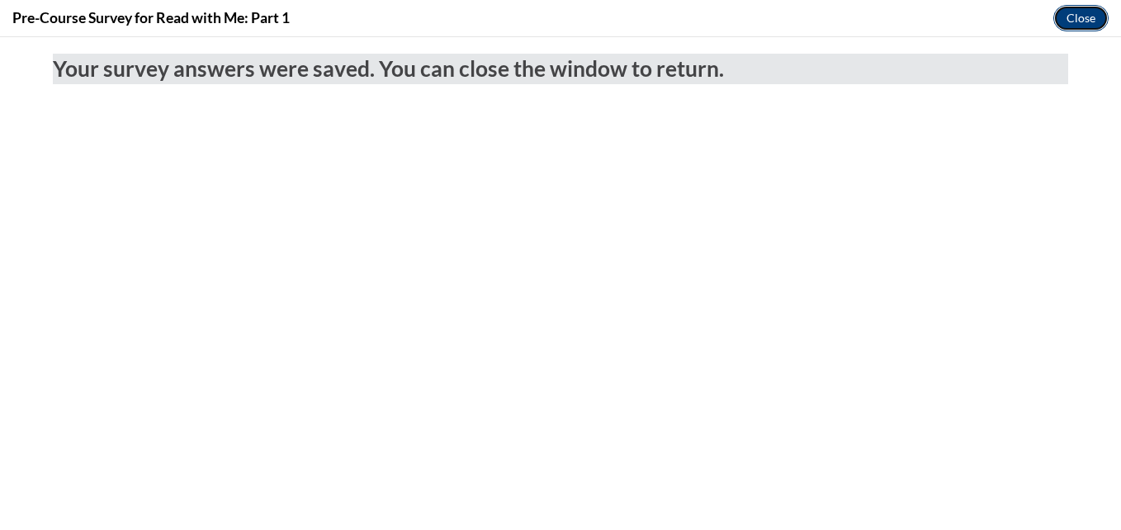
click at [1085, 20] on button "Close" at bounding box center [1080, 18] width 55 height 26
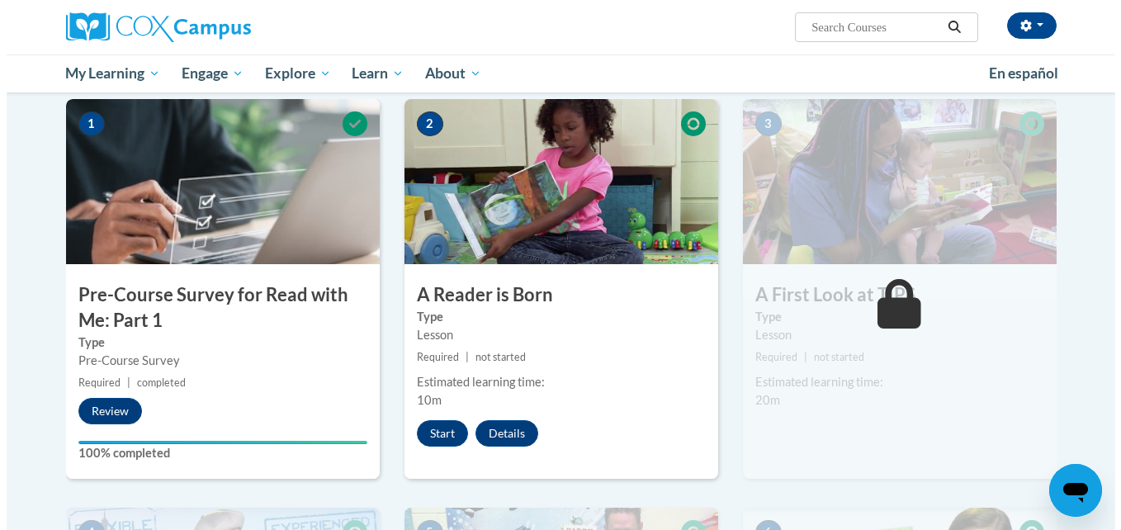
scroll to position [336, 0]
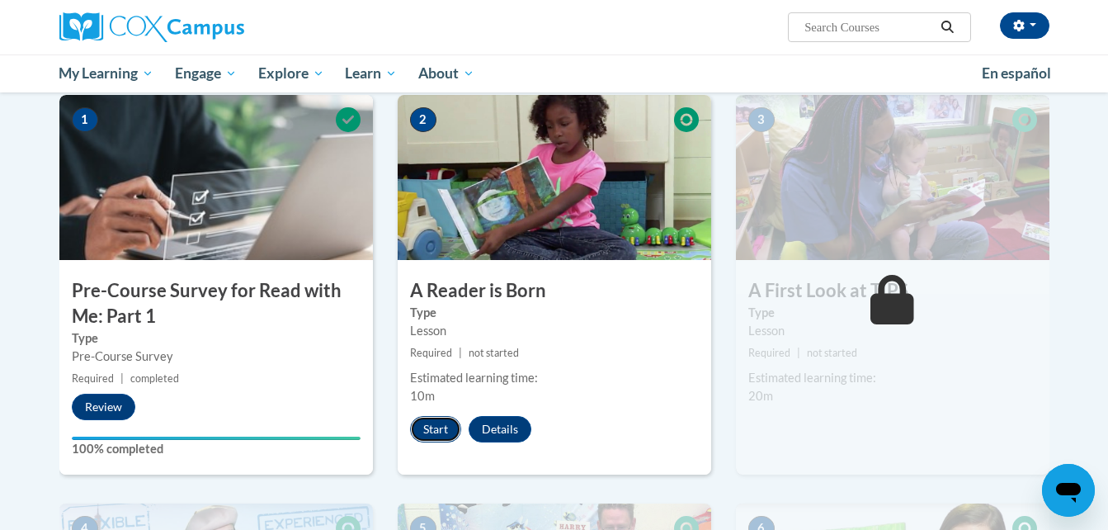
click at [433, 430] on button "Start" at bounding box center [435, 429] width 51 height 26
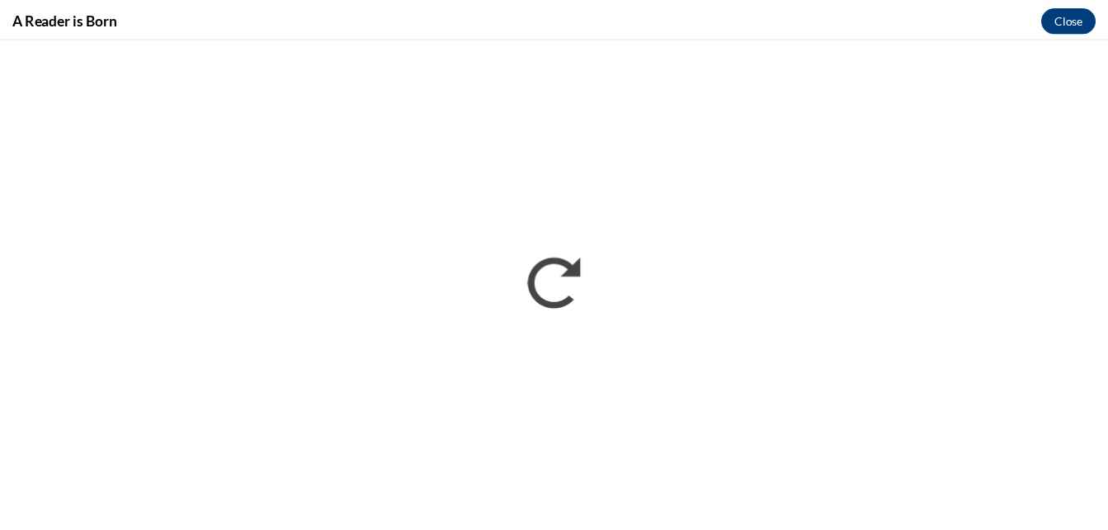
scroll to position [0, 0]
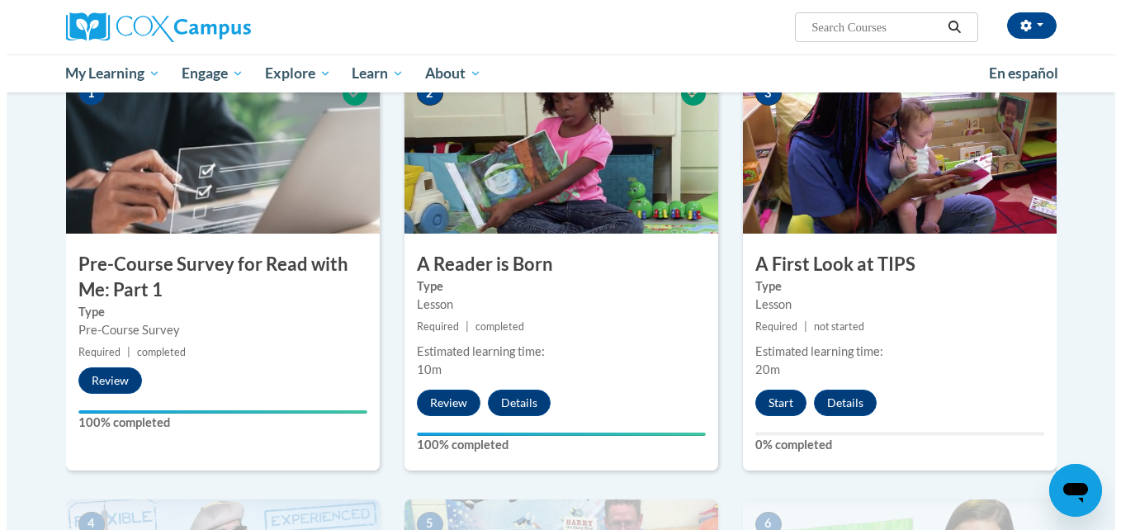
scroll to position [366, 0]
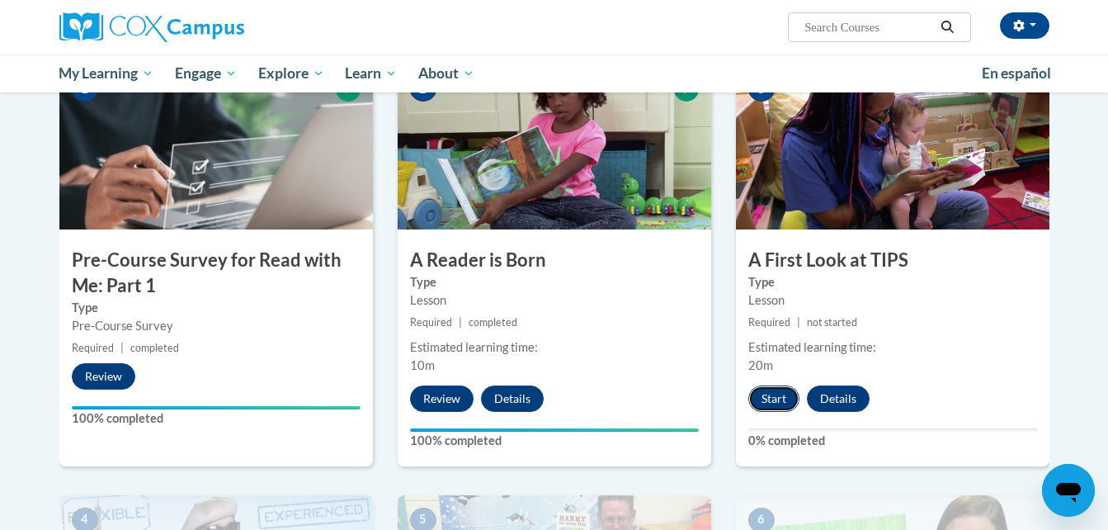
click at [768, 402] on button "Start" at bounding box center [774, 398] width 51 height 26
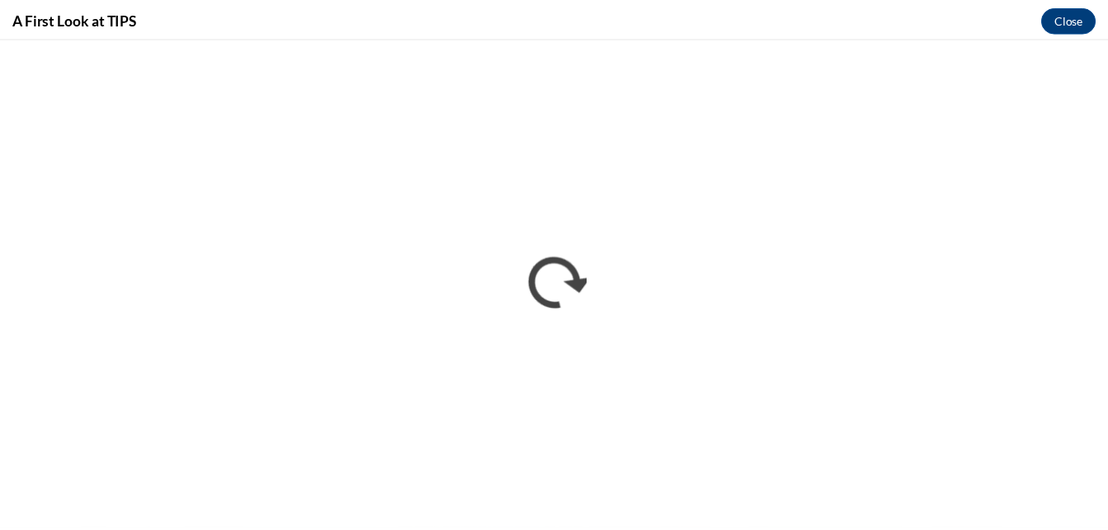
scroll to position [0, 0]
